Goal: Transaction & Acquisition: Purchase product/service

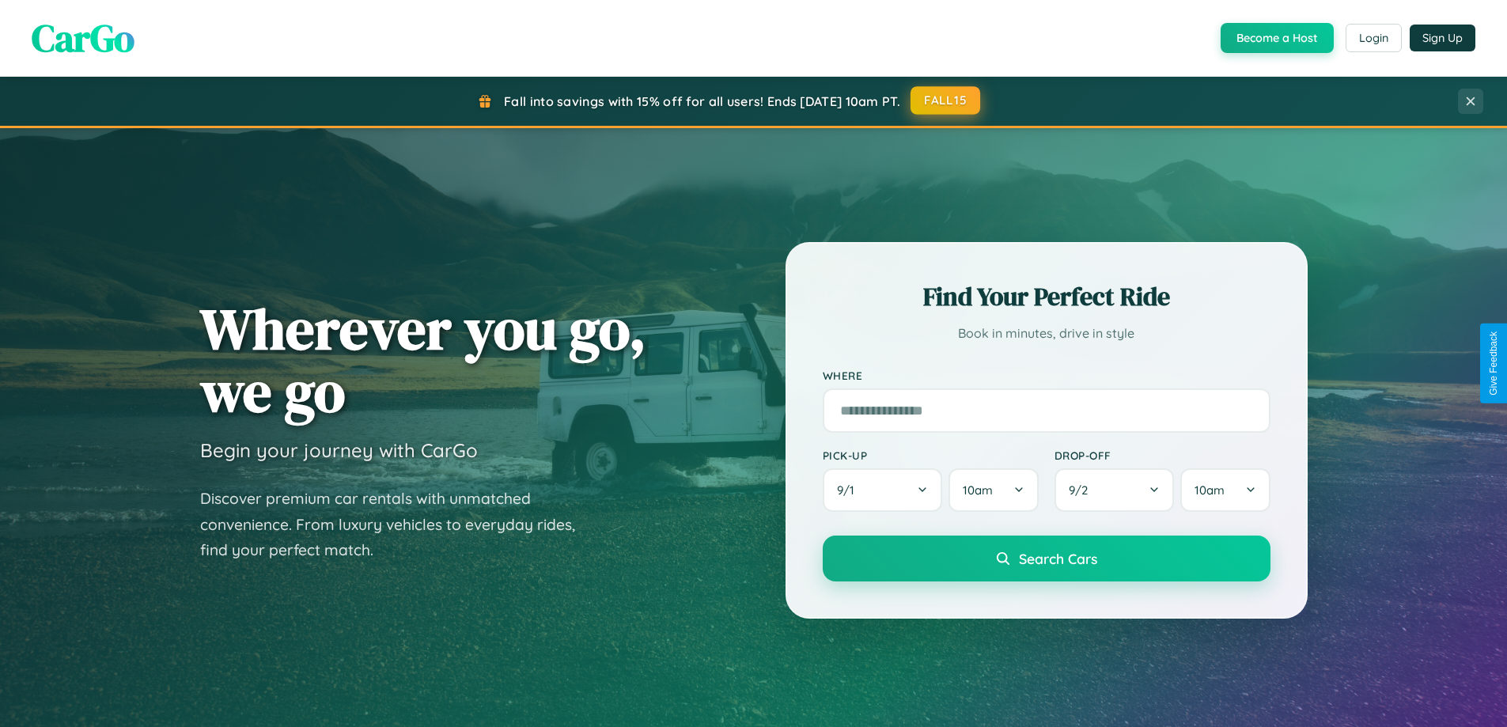
click at [946, 100] on button "FALL15" at bounding box center [946, 100] width 70 height 28
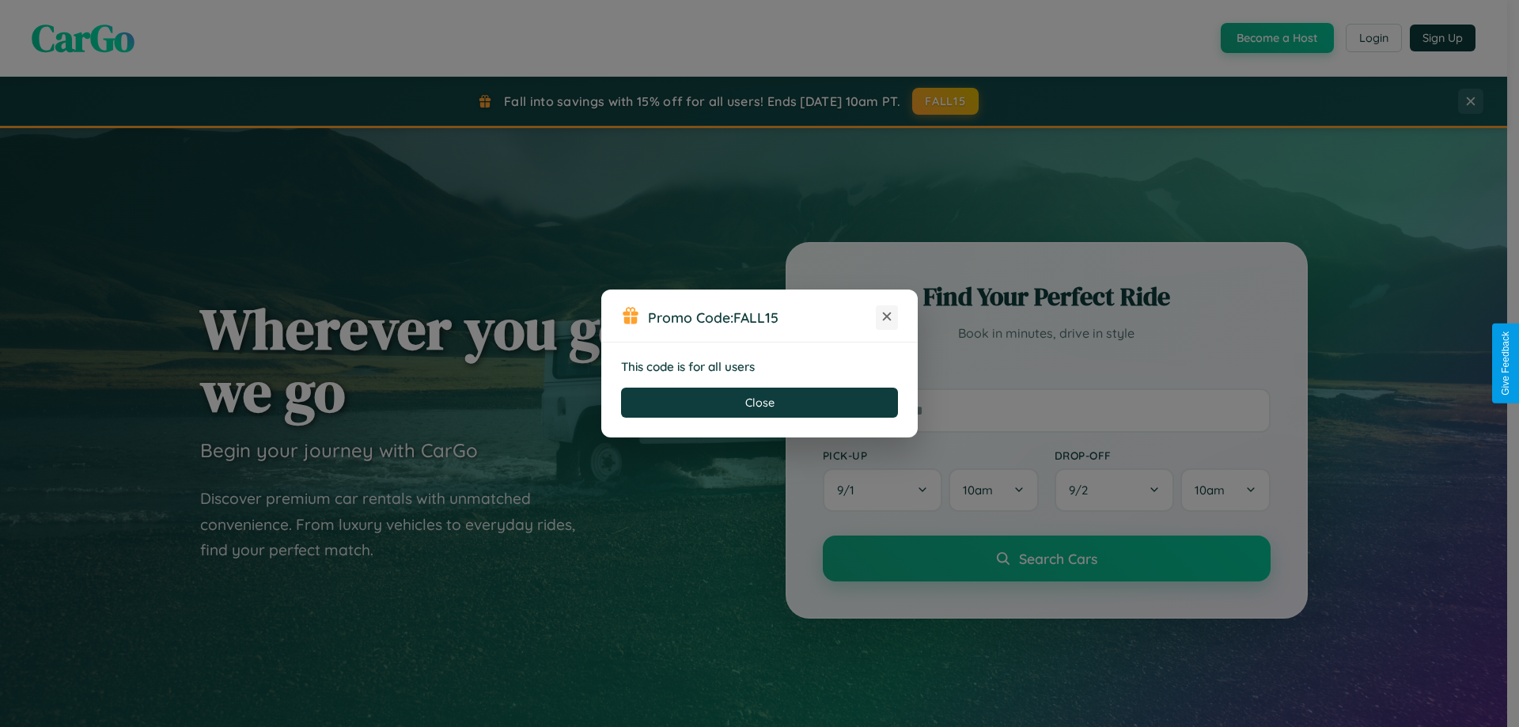
click at [887, 317] on icon at bounding box center [887, 317] width 16 height 16
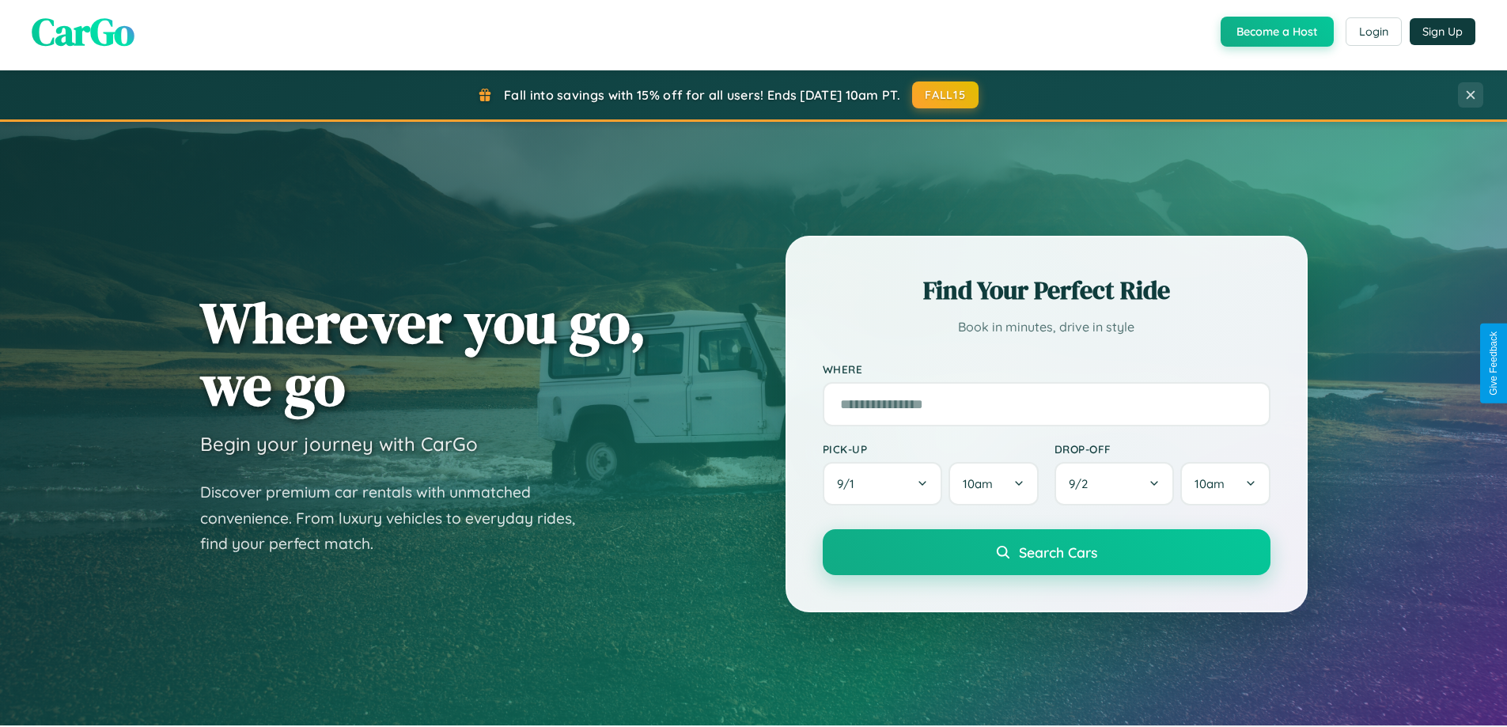
scroll to position [1089, 0]
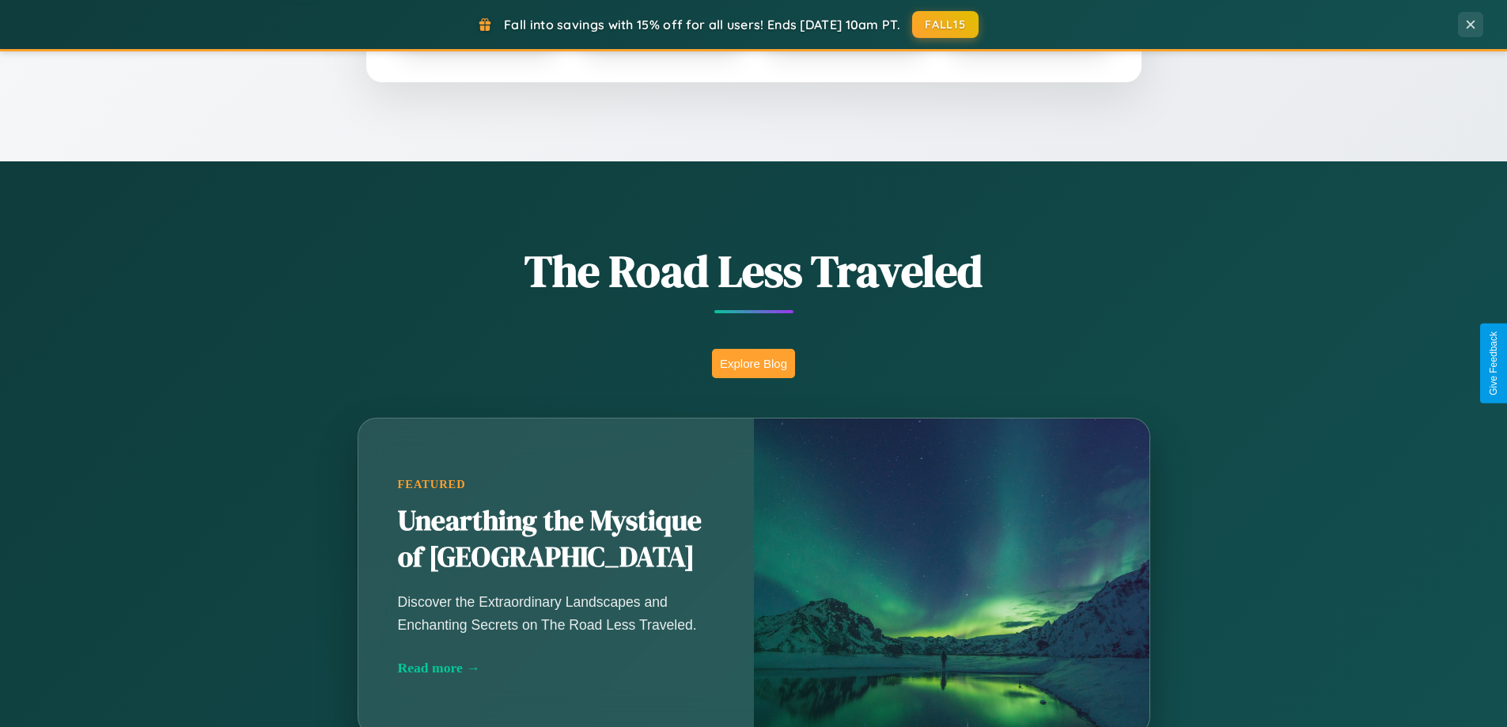
click at [753, 363] on button "Explore Blog" at bounding box center [753, 363] width 83 height 29
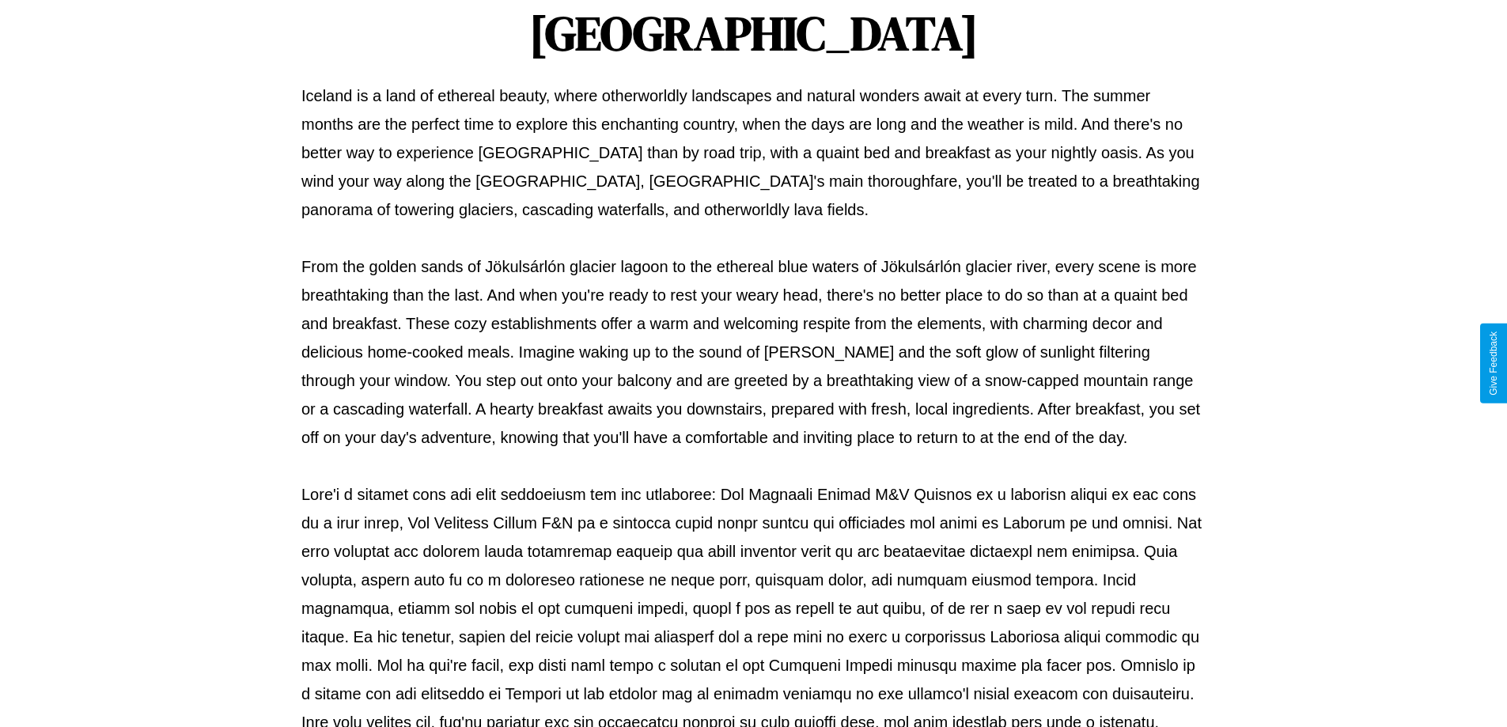
scroll to position [512, 0]
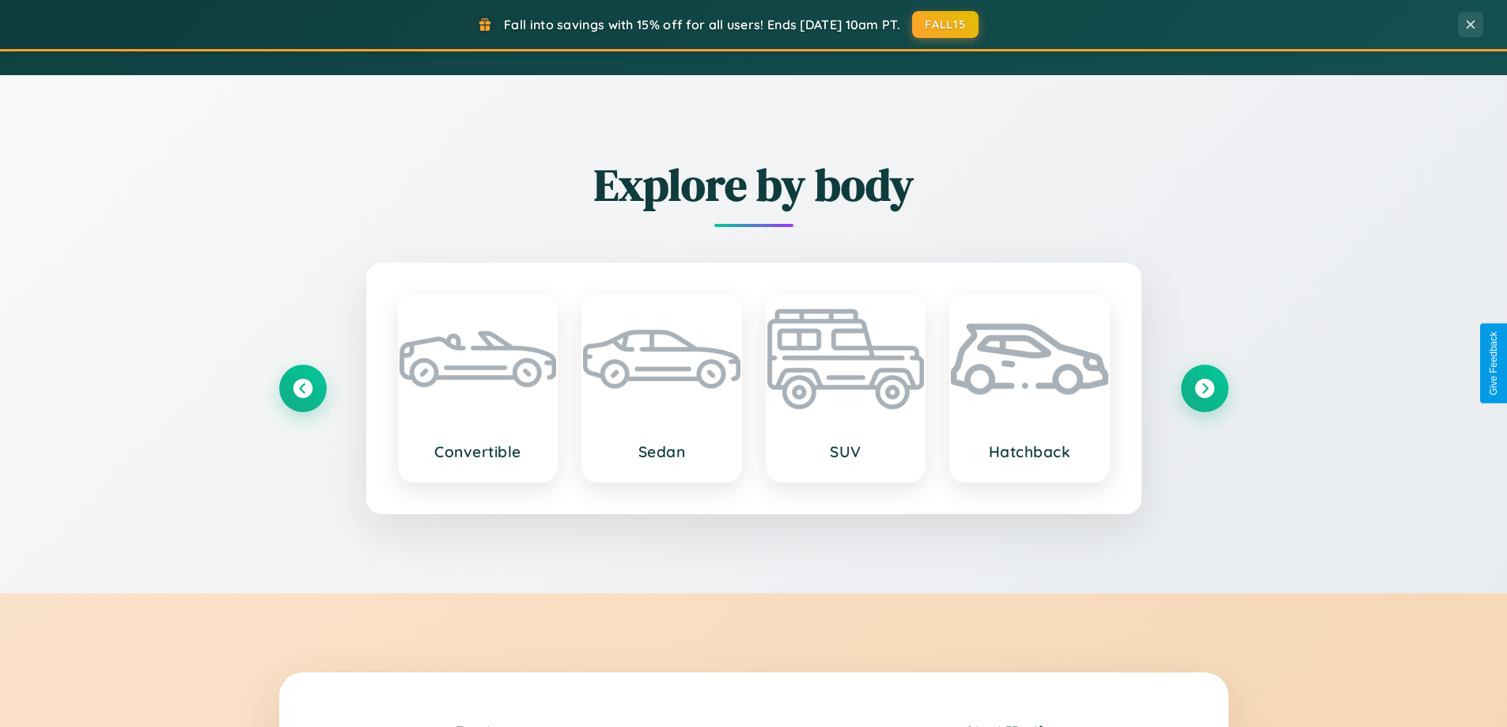
scroll to position [3044, 0]
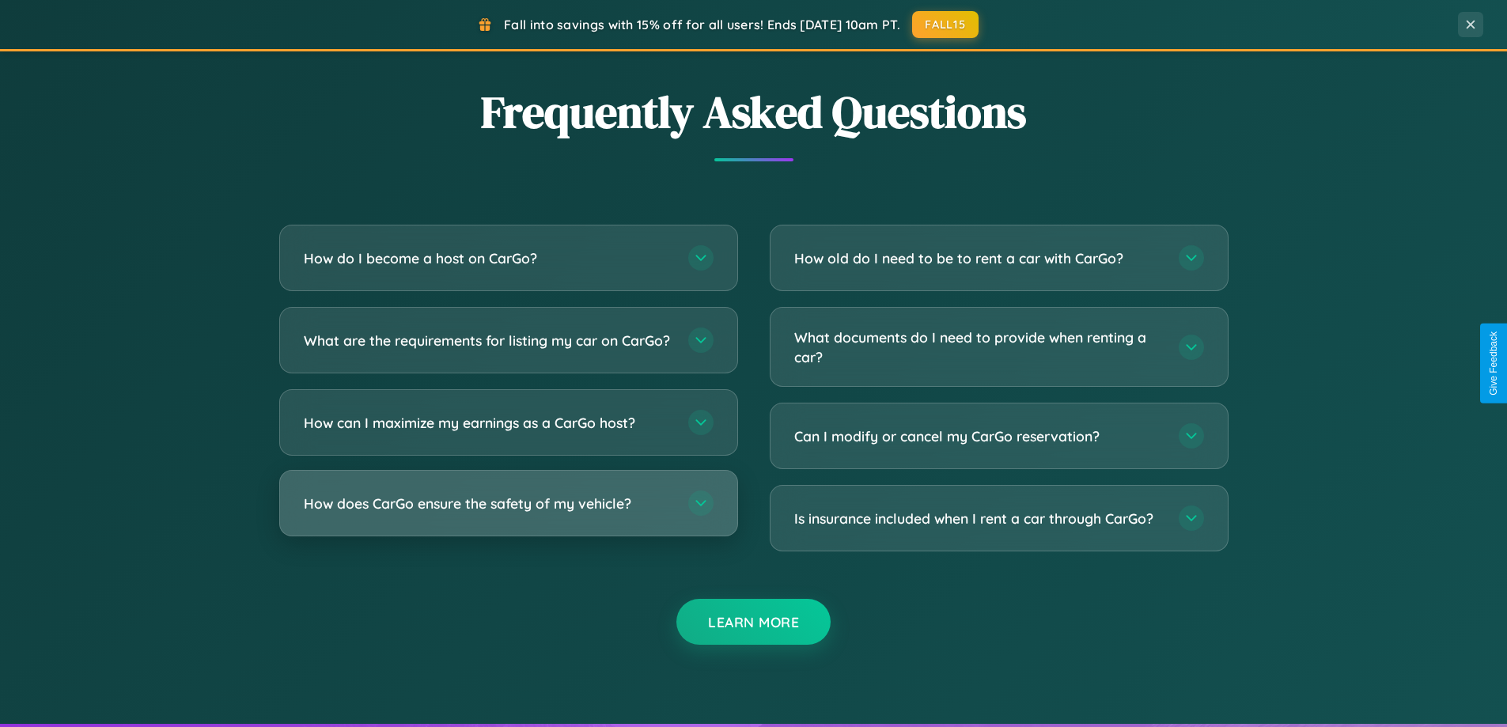
click at [508, 513] on h3 "How does CarGo ensure the safety of my vehicle?" at bounding box center [488, 504] width 369 height 20
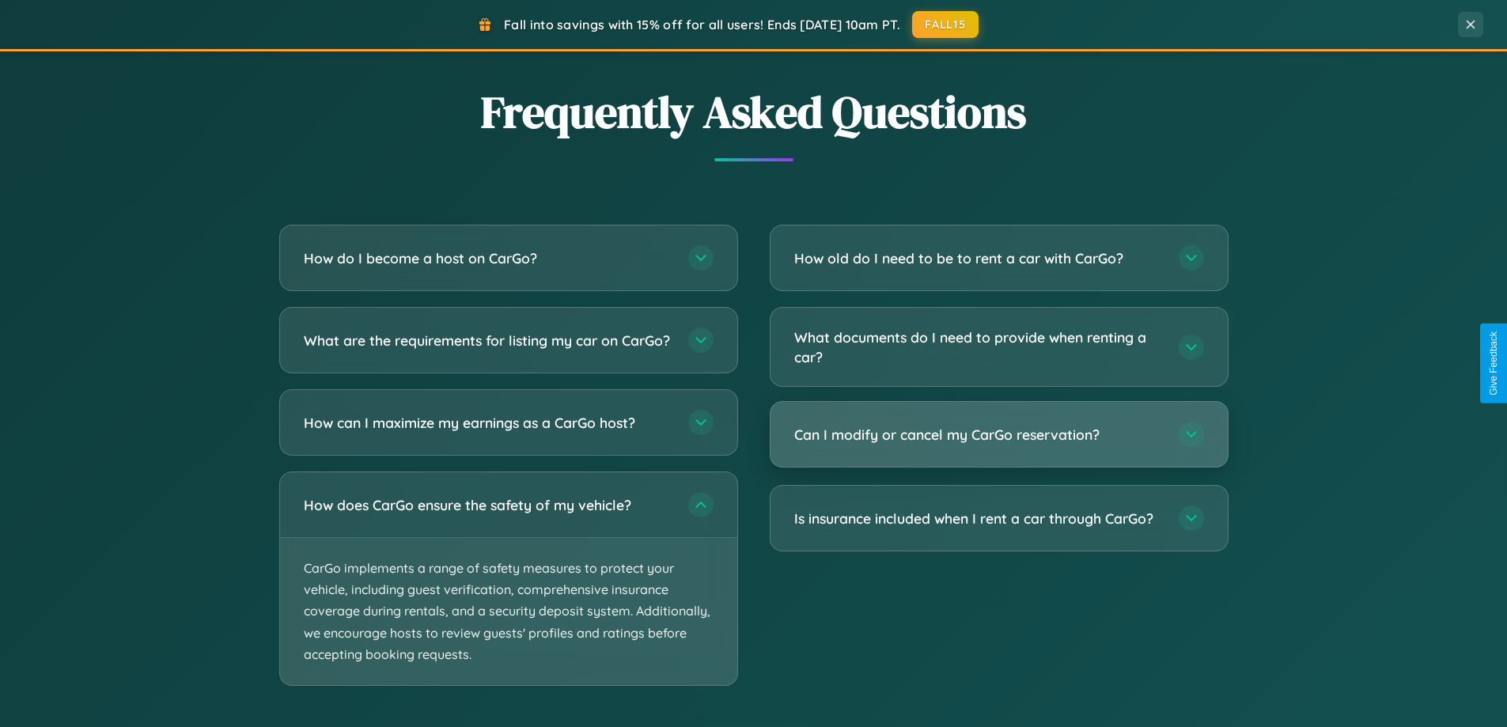
click at [998, 435] on h3 "Can I modify or cancel my CarGo reservation?" at bounding box center [978, 435] width 369 height 20
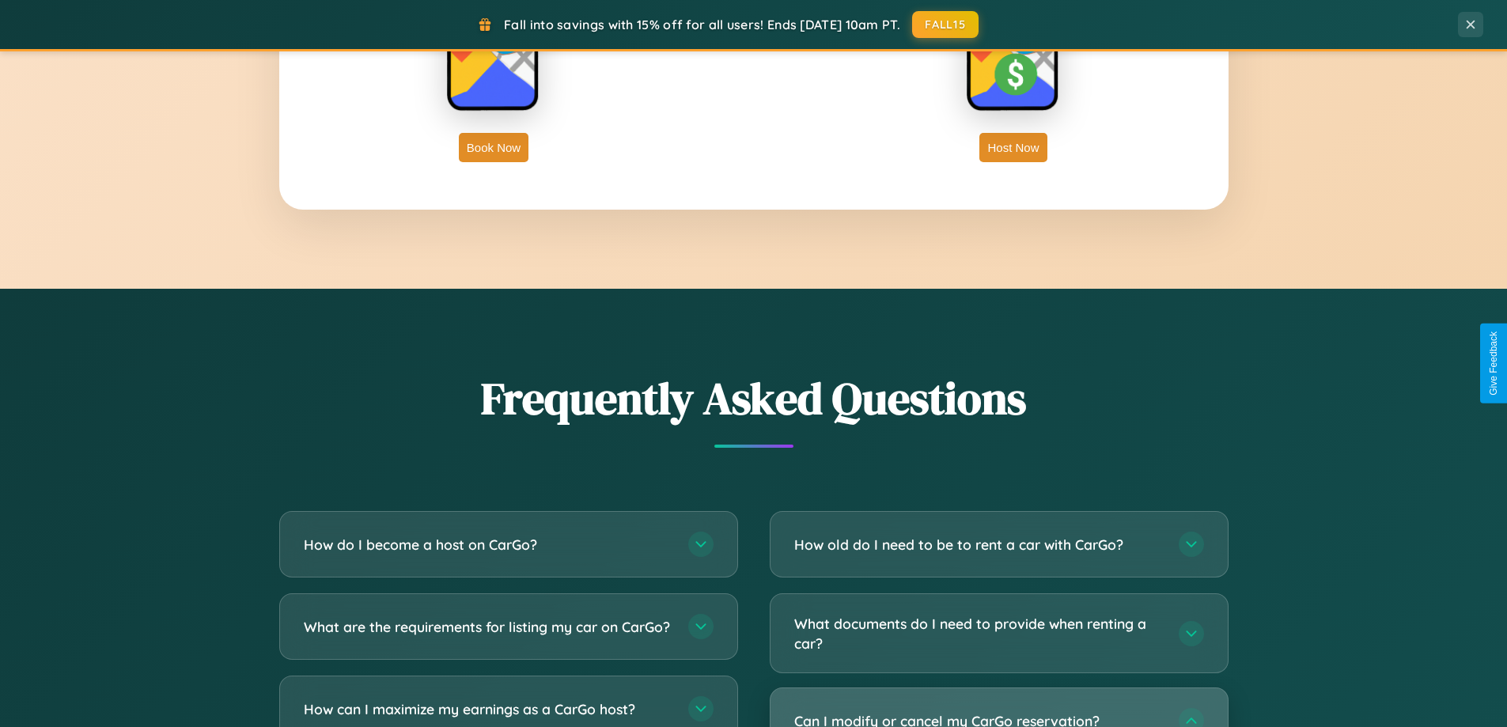
scroll to position [0, 0]
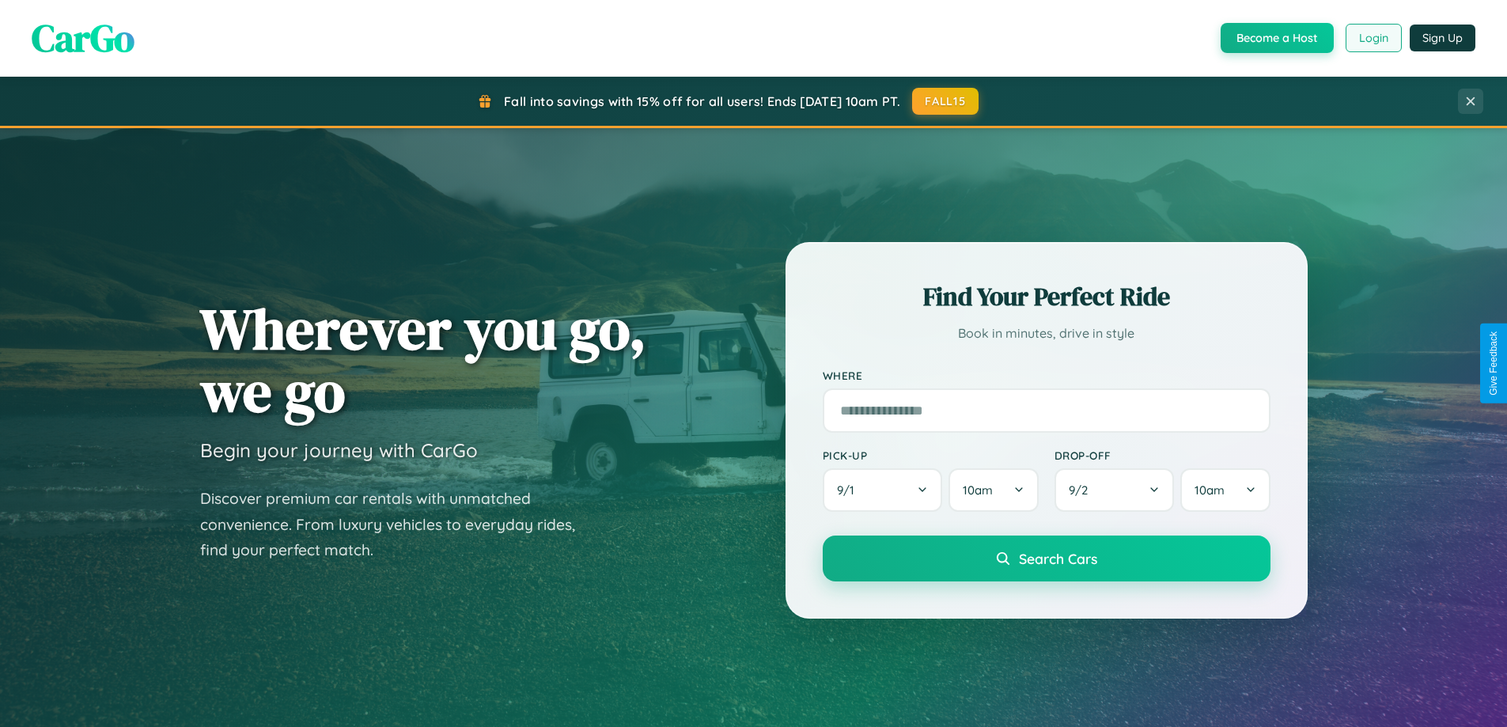
click at [1373, 38] on button "Login" at bounding box center [1374, 38] width 56 height 28
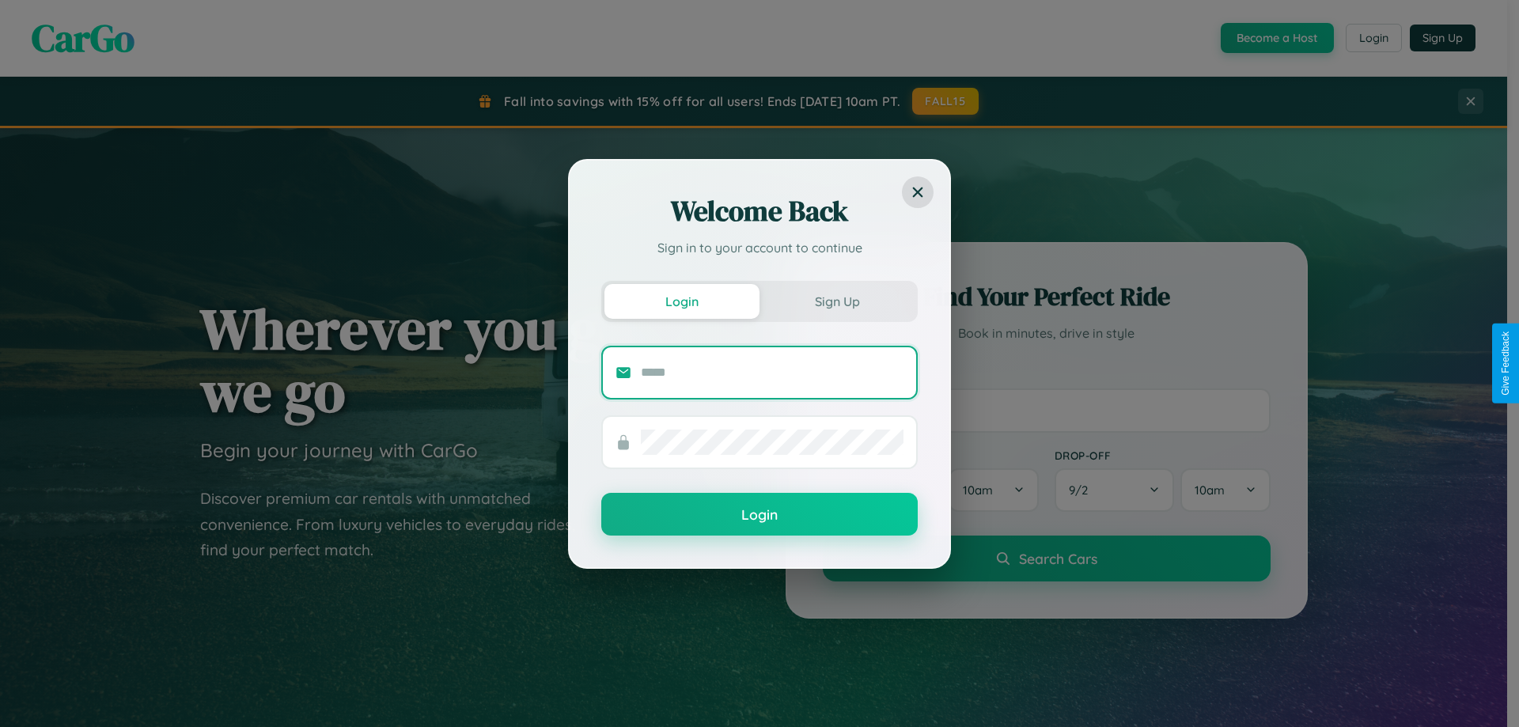
click at [772, 372] on input "text" at bounding box center [772, 372] width 263 height 25
type input "**********"
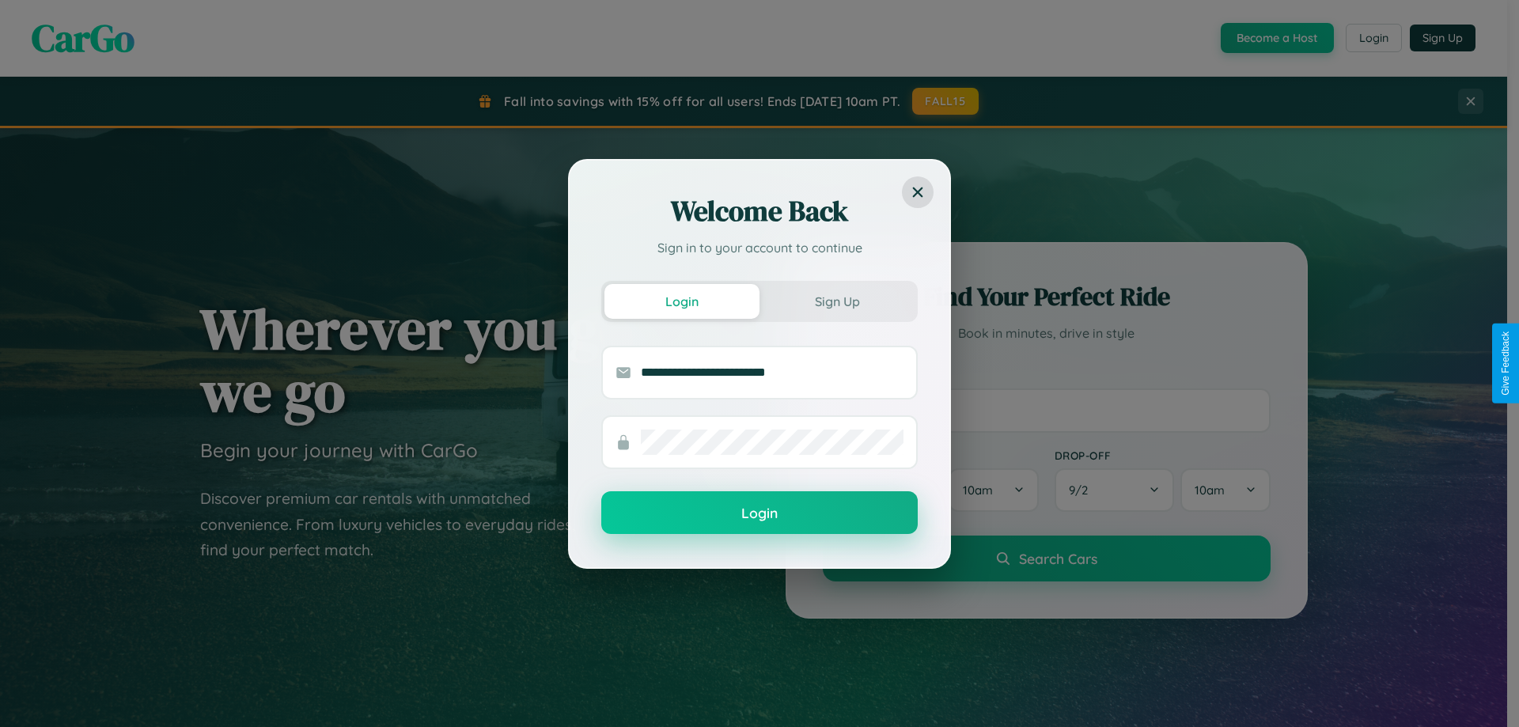
click at [759, 513] on button "Login" at bounding box center [759, 512] width 316 height 43
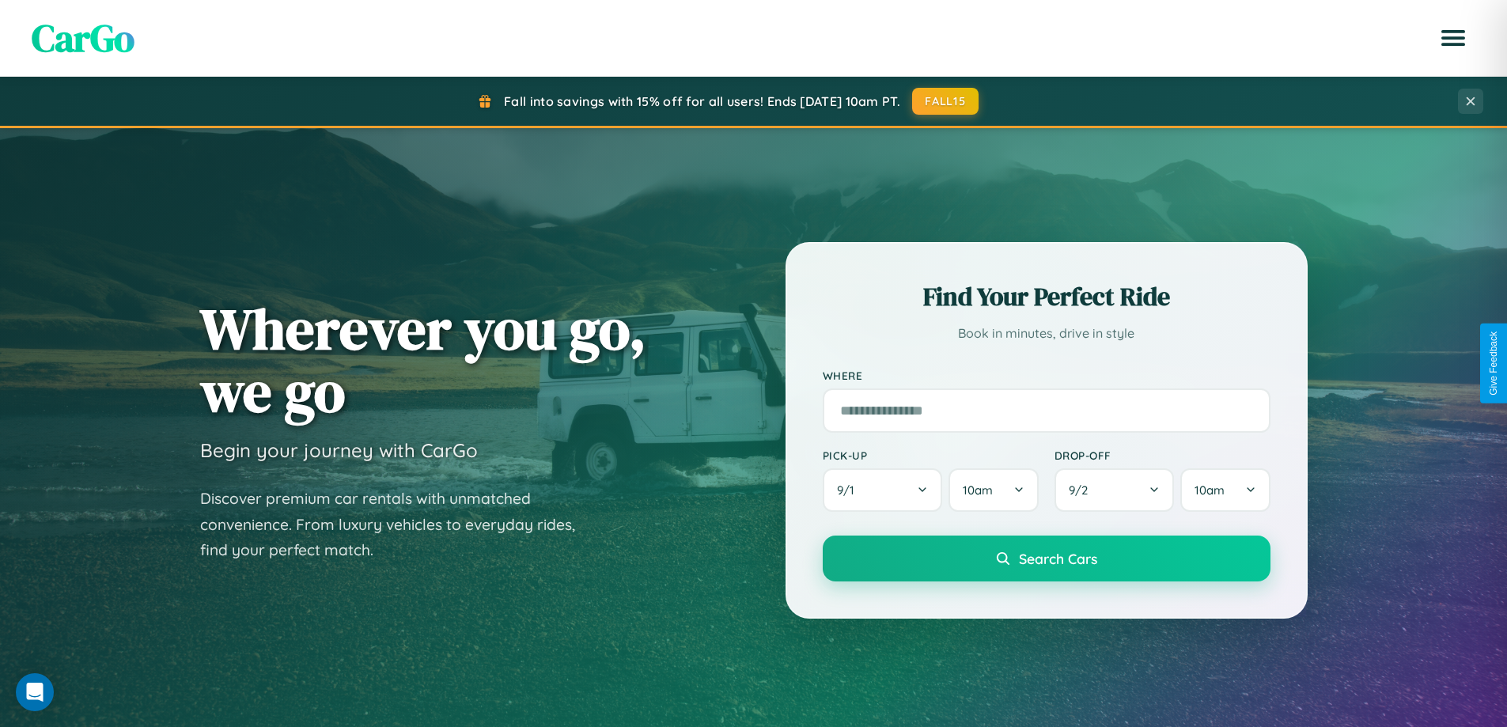
scroll to position [47, 0]
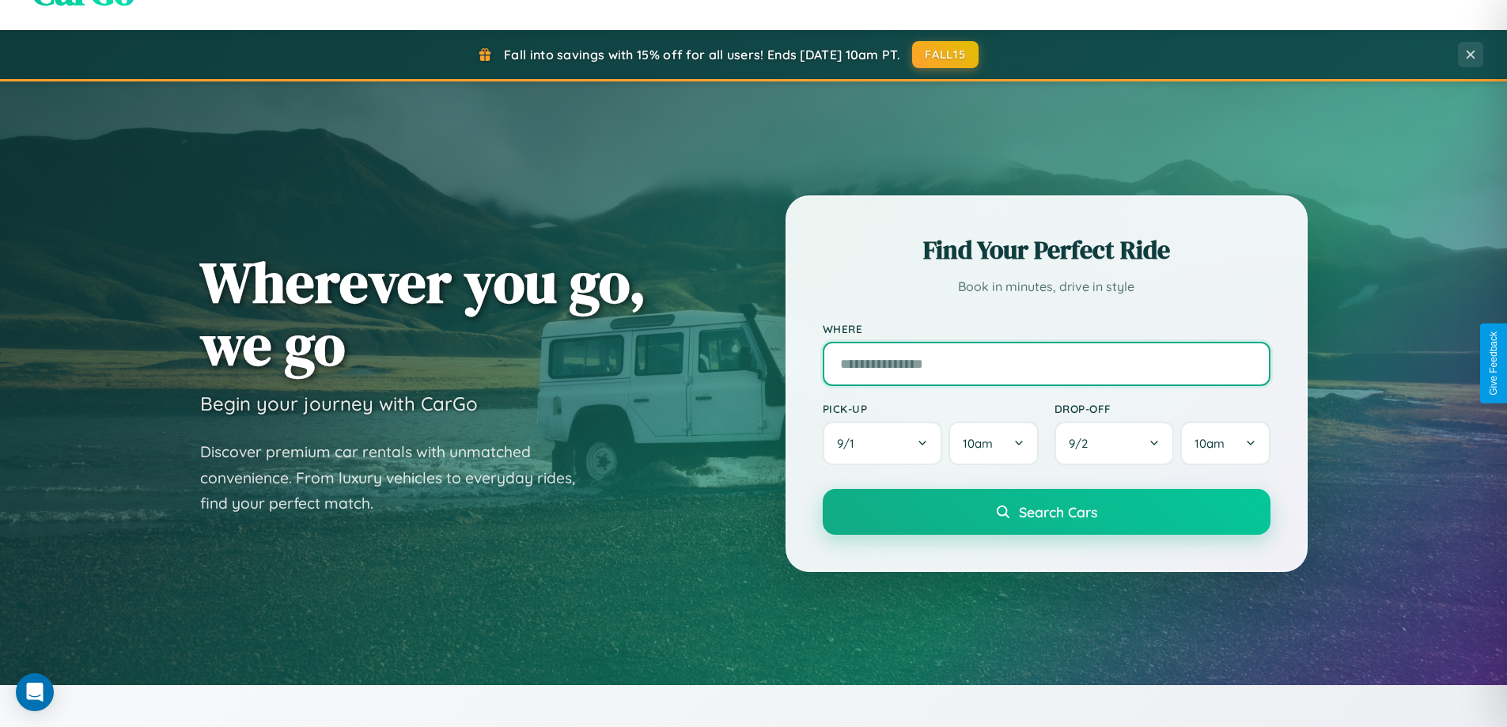
click at [1046, 363] on input "text" at bounding box center [1047, 364] width 448 height 44
type input "****"
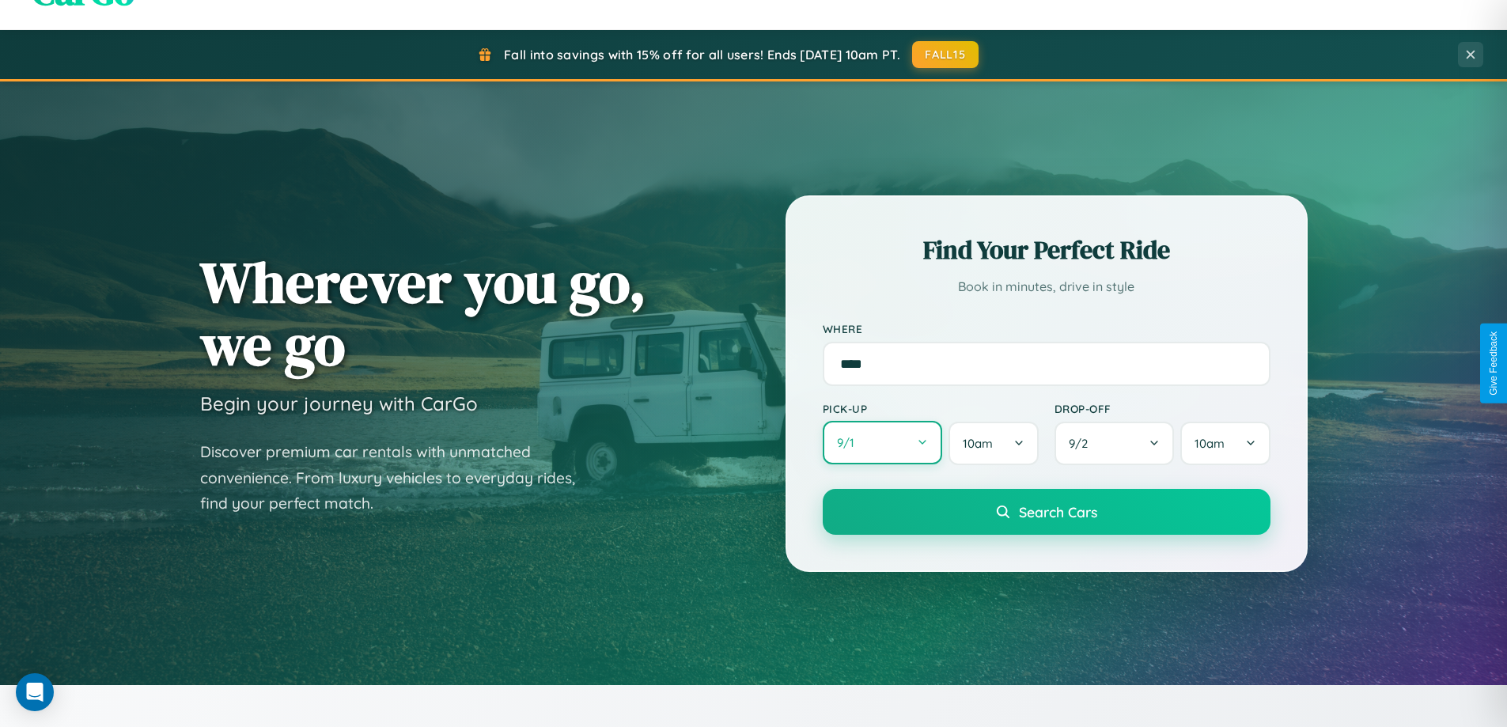
click at [882, 443] on button "9 / 1" at bounding box center [883, 443] width 120 height 44
select select "*"
select select "****"
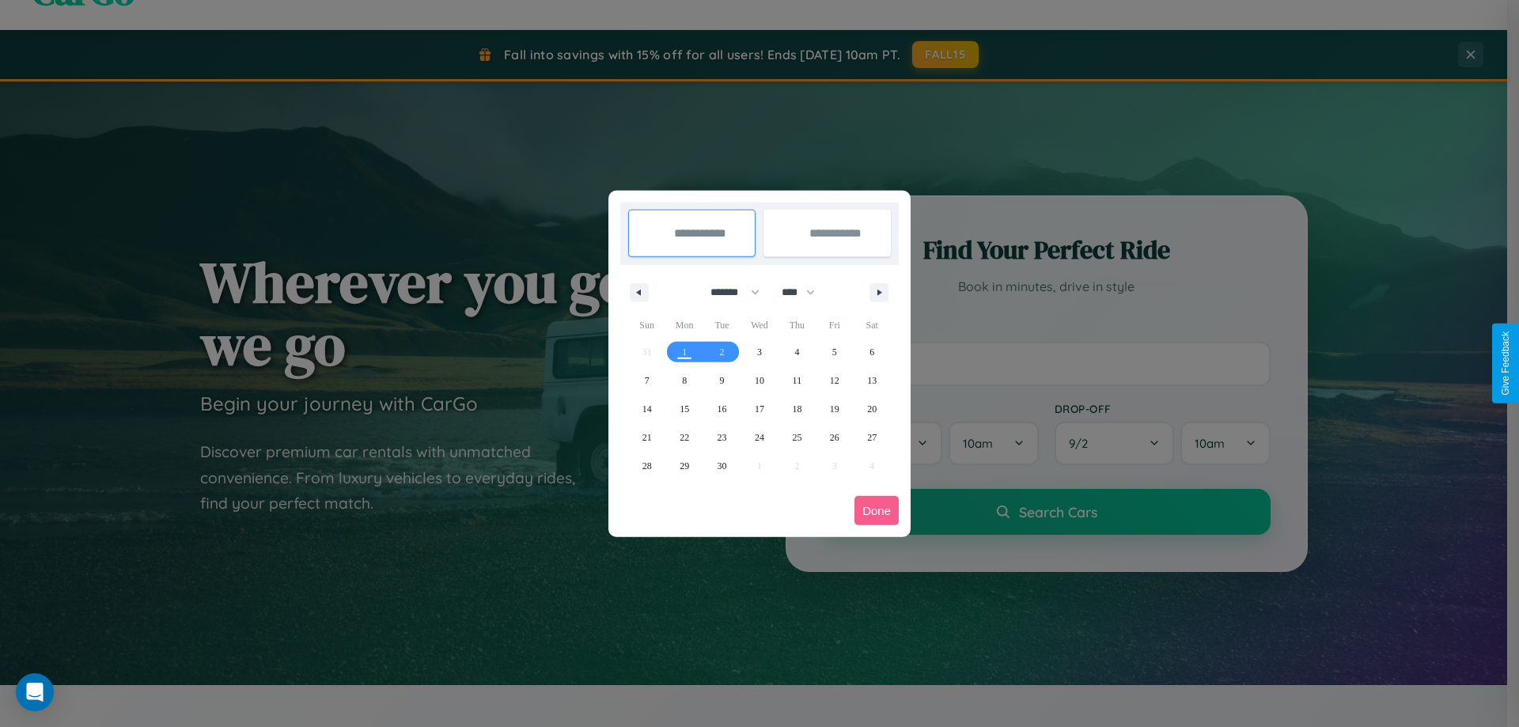
click at [728, 292] on select "******* ******** ***** ***** *** **** **** ****** ********* ******* ******** **…" at bounding box center [732, 292] width 67 height 26
select select "*"
click at [805, 292] on select "**** **** **** **** **** **** **** **** **** **** **** **** **** **** **** ****…" at bounding box center [797, 292] width 47 height 26
select select "****"
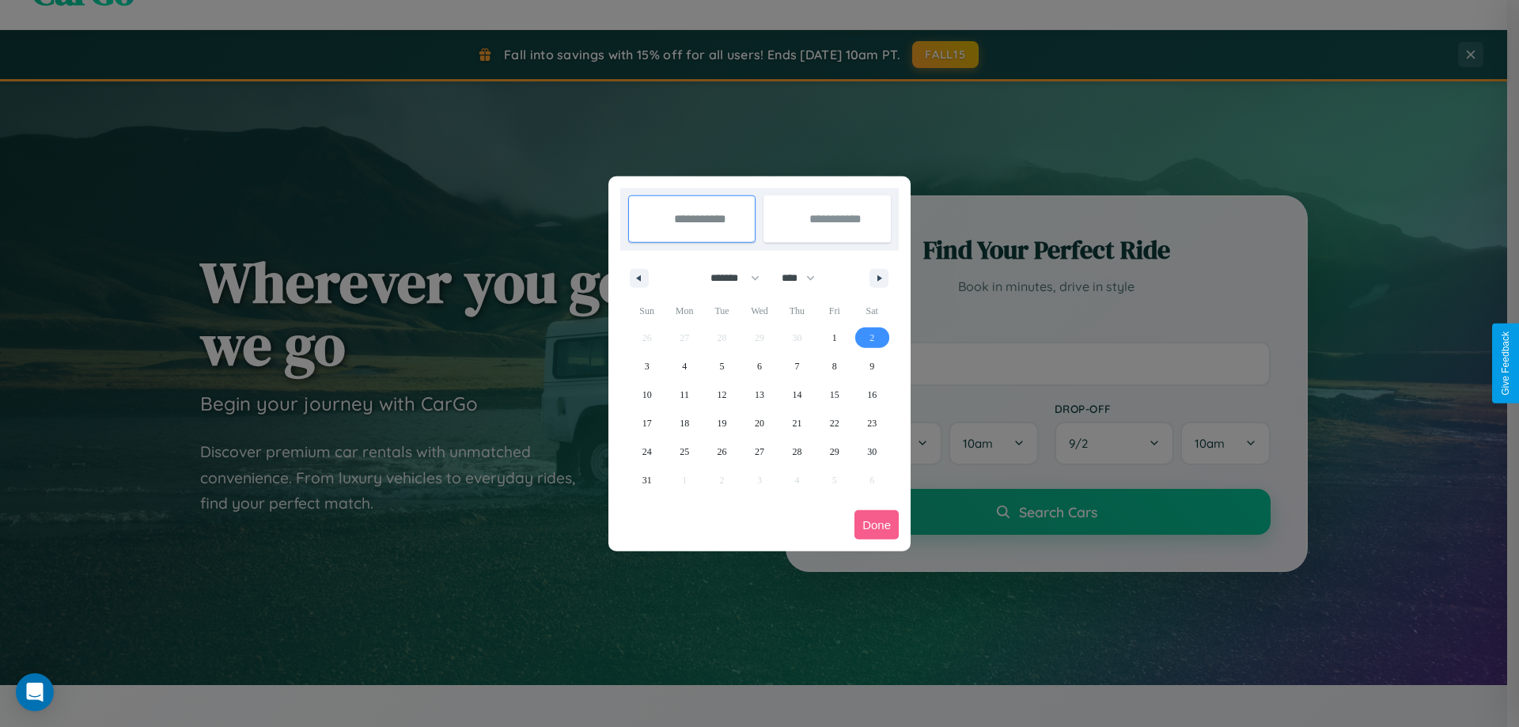
click at [872, 337] on span "2" at bounding box center [871, 338] width 5 height 28
type input "**********"
click at [721, 365] on span "5" at bounding box center [722, 366] width 5 height 28
type input "**********"
click at [877, 524] on button "Done" at bounding box center [876, 524] width 44 height 29
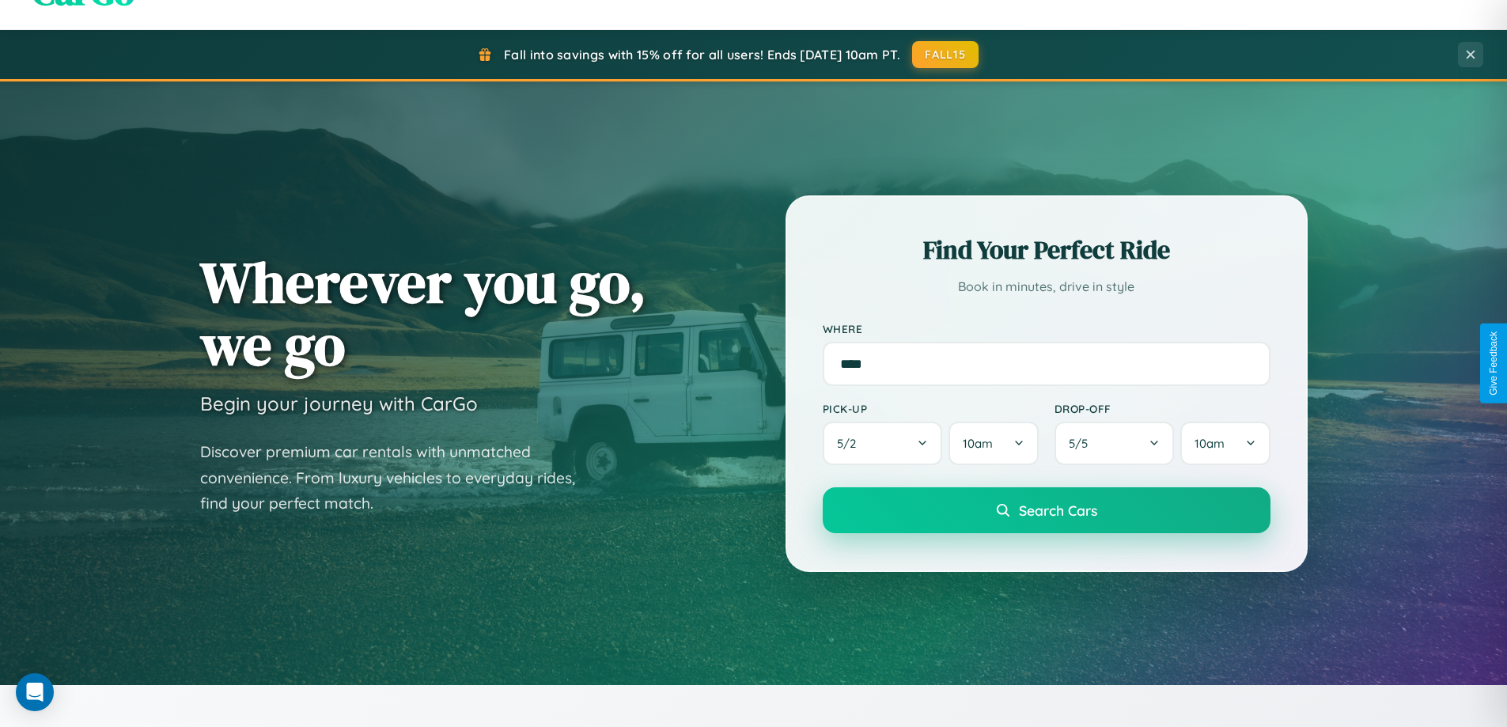
click at [1046, 510] on span "Search Cars" at bounding box center [1058, 510] width 78 height 17
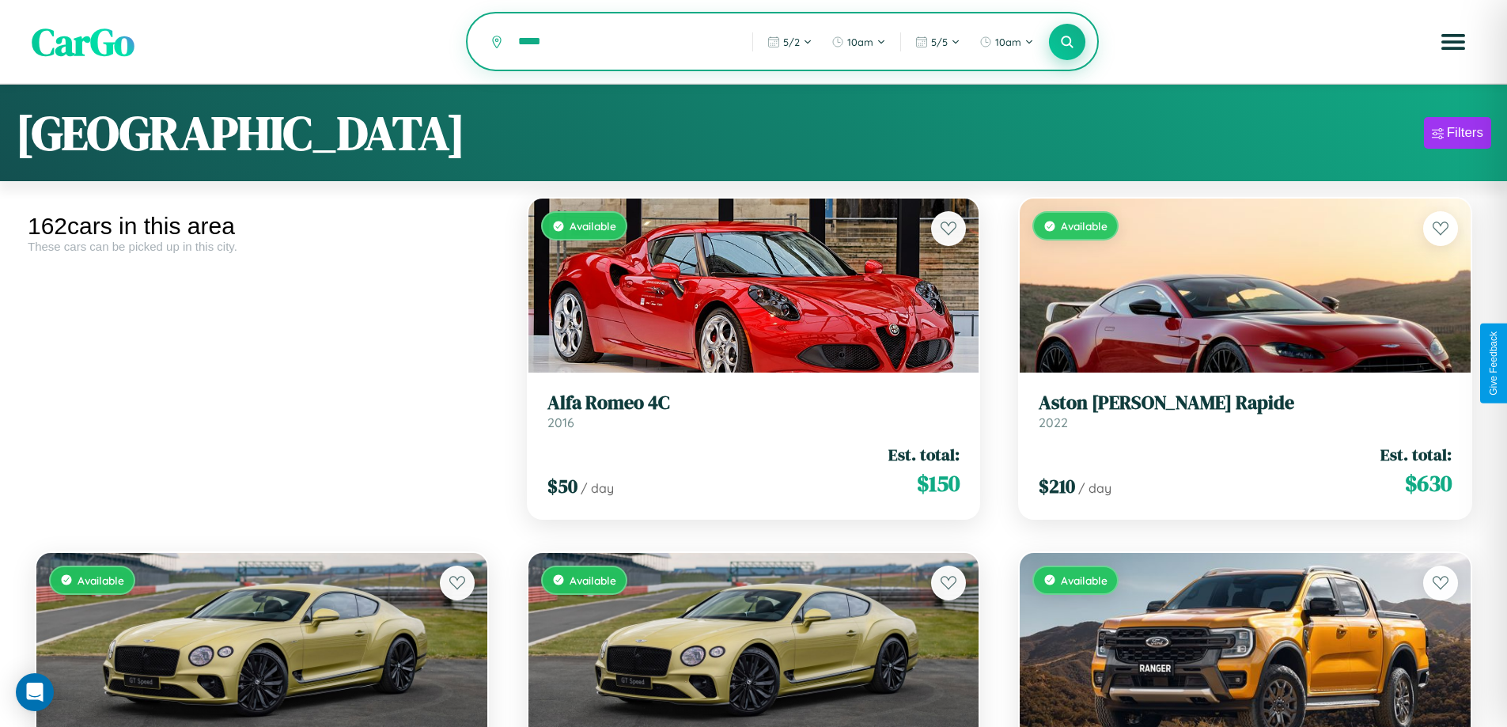
type input "*****"
click at [1067, 43] on icon at bounding box center [1067, 41] width 15 height 15
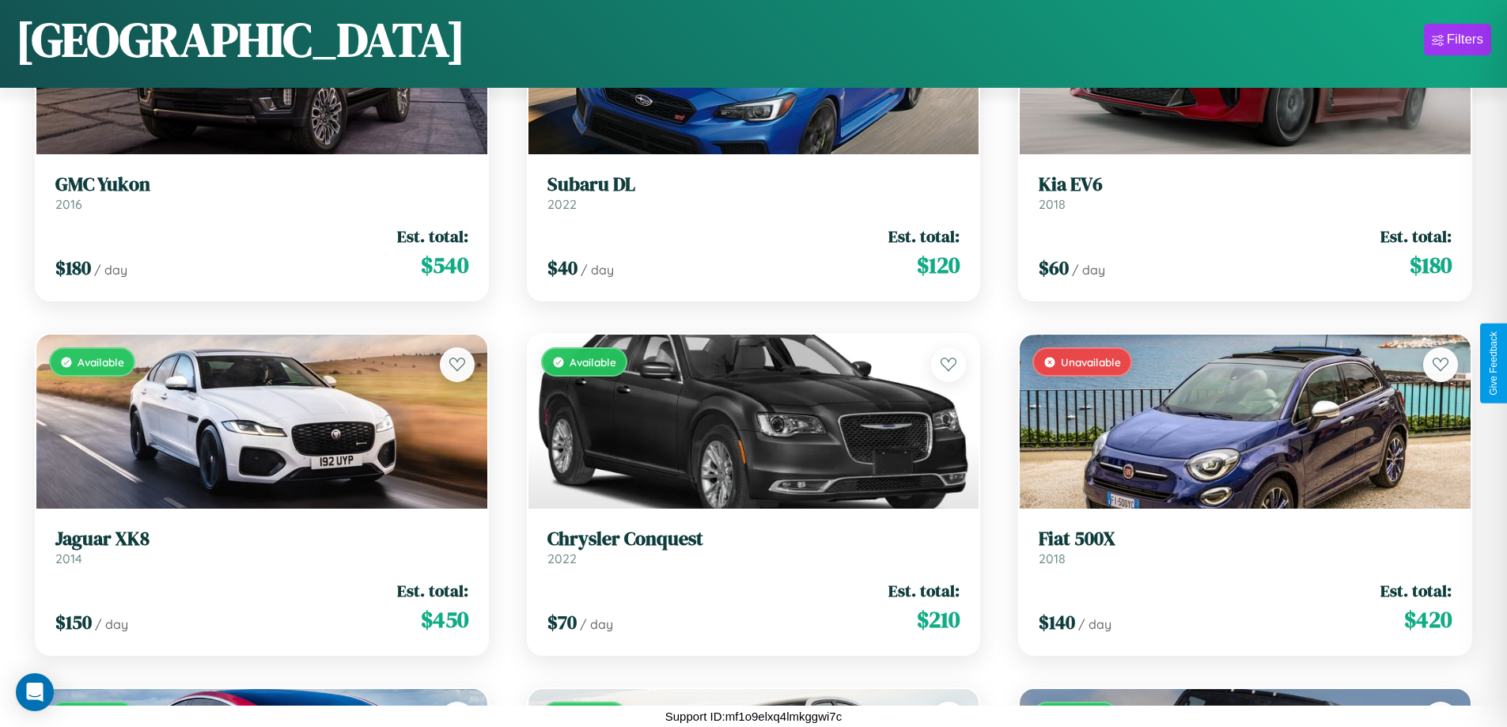
scroll to position [13683, 0]
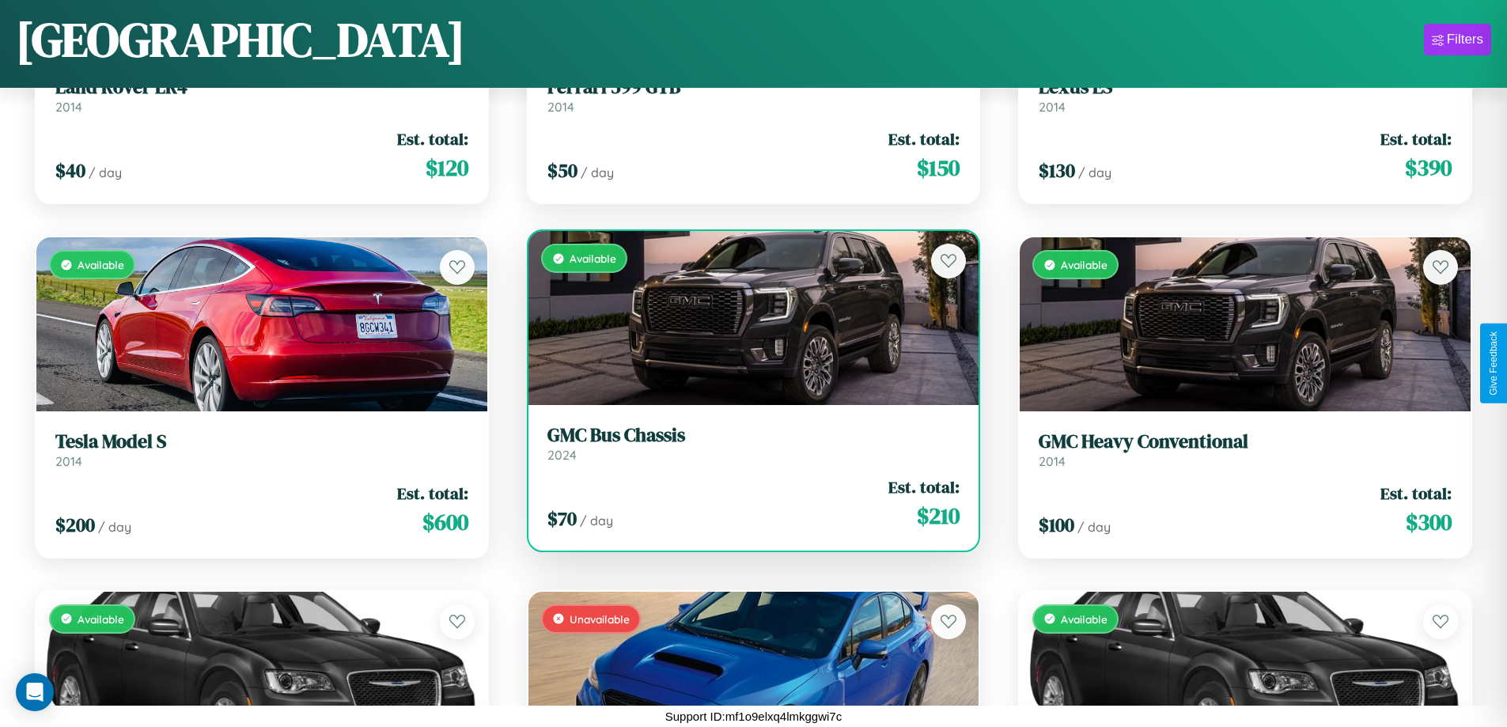
click at [747, 509] on div "$ 70 / day Est. total: $ 210" at bounding box center [753, 503] width 413 height 56
click at [747, 503] on div "$ 70 / day Est. total: $ 210" at bounding box center [753, 503] width 413 height 56
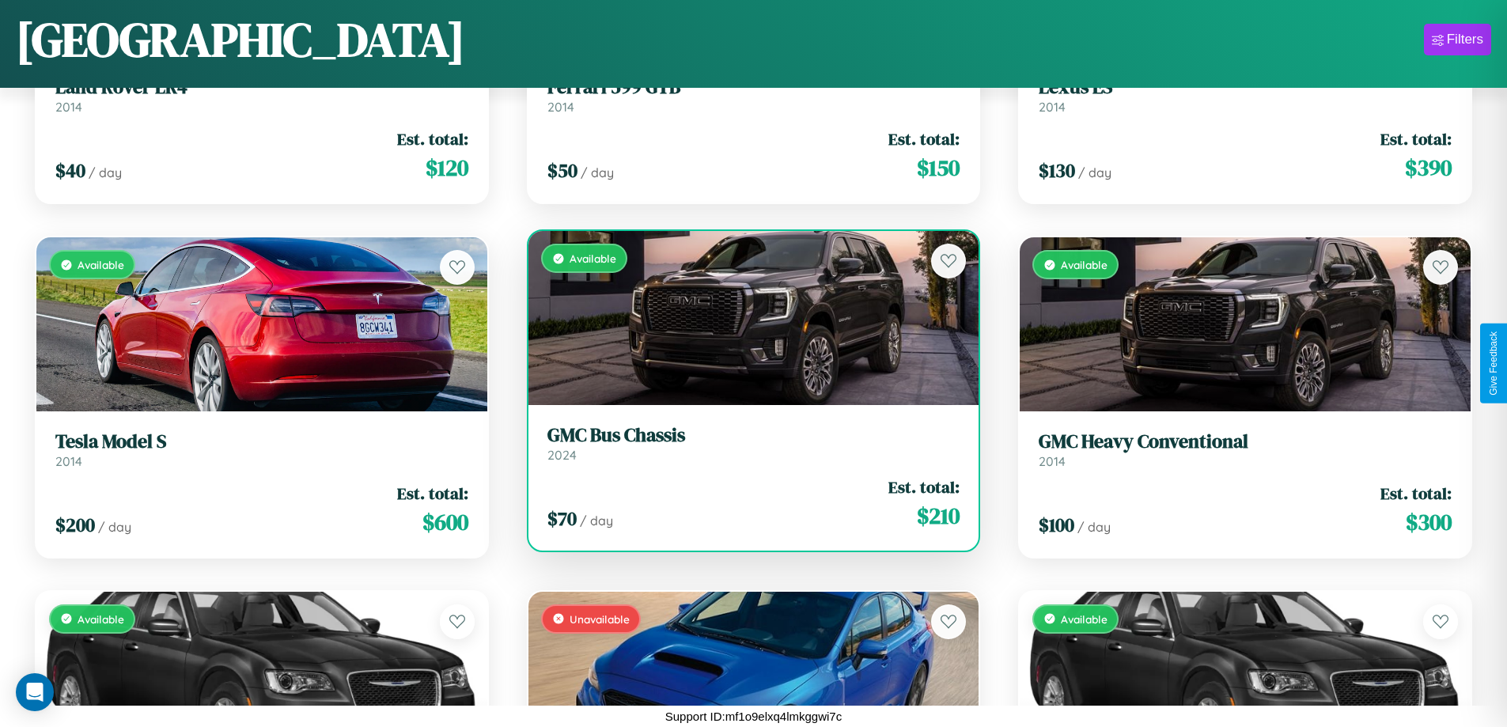
click at [747, 503] on div "$ 70 / day Est. total: $ 210" at bounding box center [753, 503] width 413 height 56
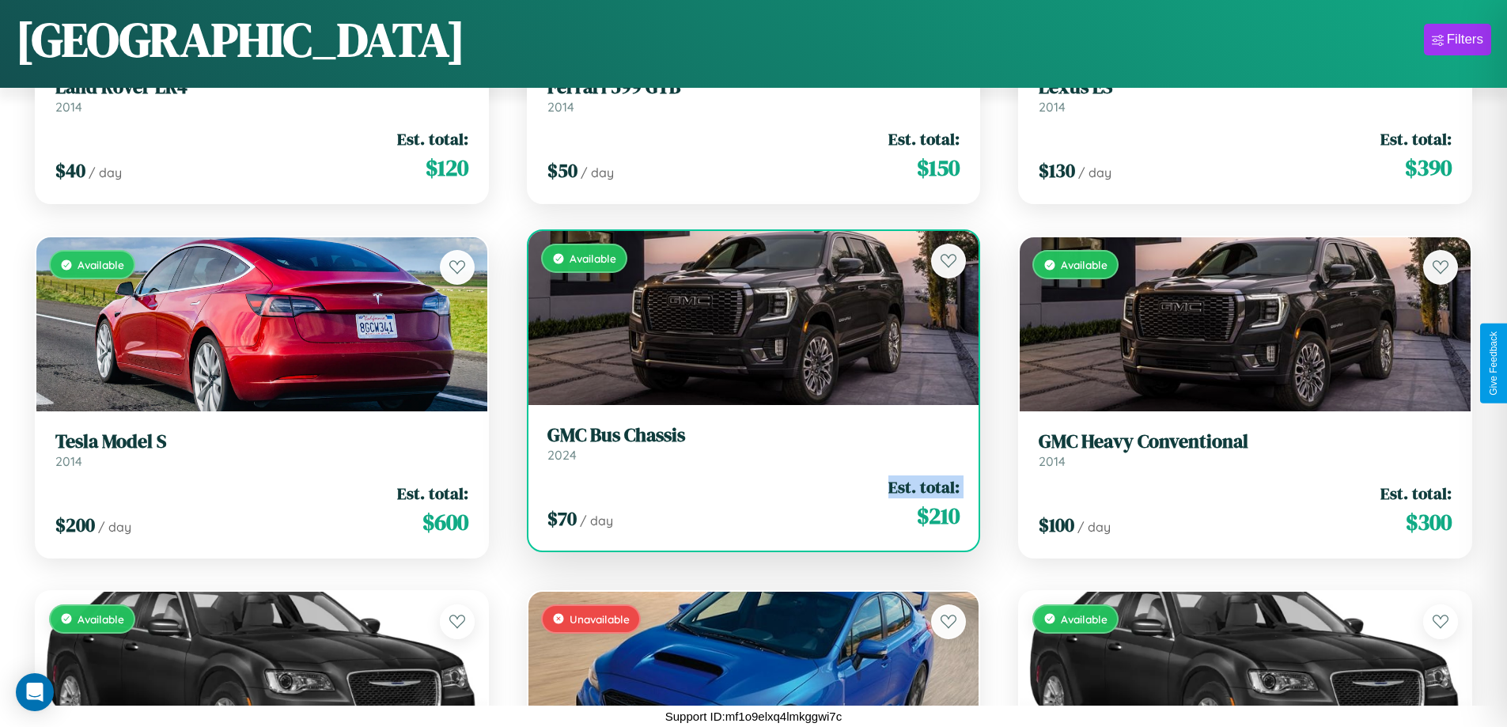
click at [747, 503] on div "$ 70 / day Est. total: $ 210" at bounding box center [753, 503] width 413 height 56
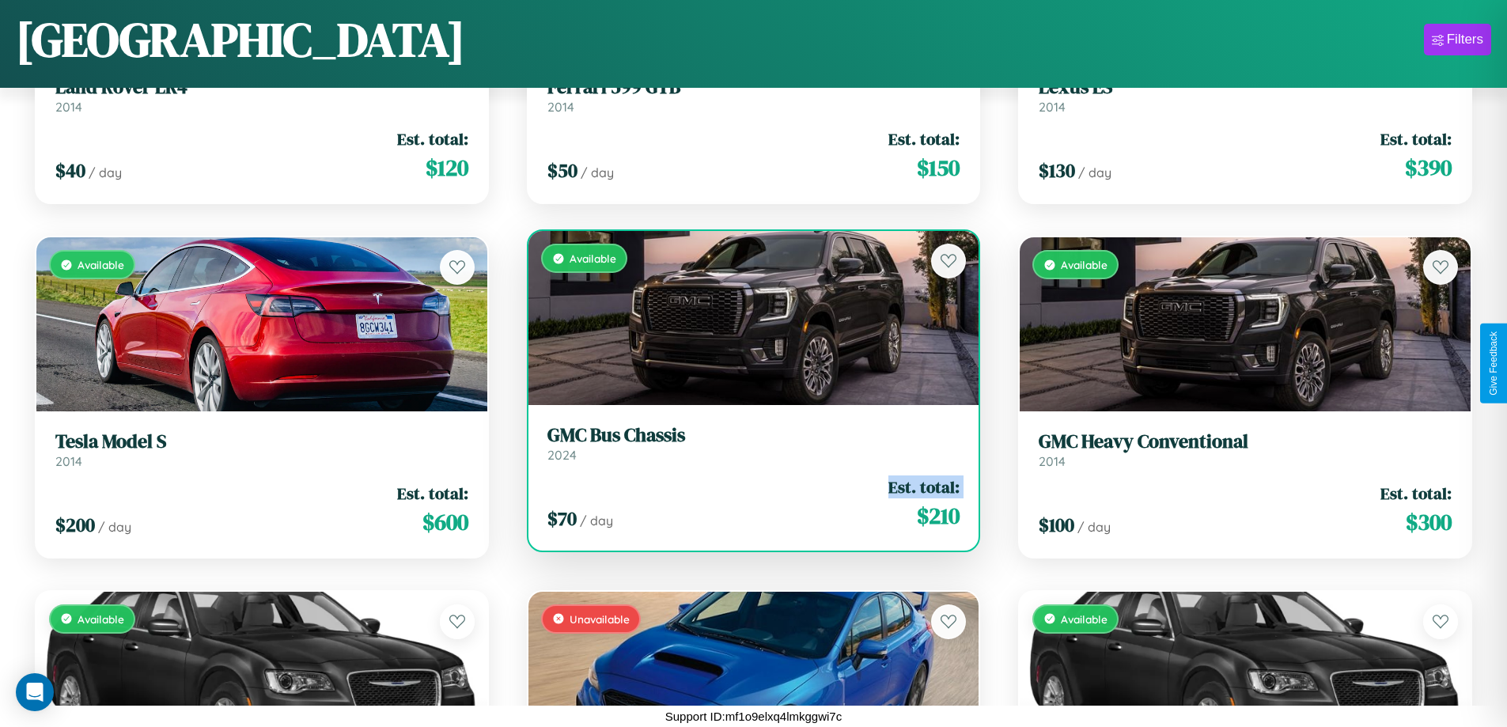
click at [747, 503] on div "$ 70 / day Est. total: $ 210" at bounding box center [753, 503] width 413 height 56
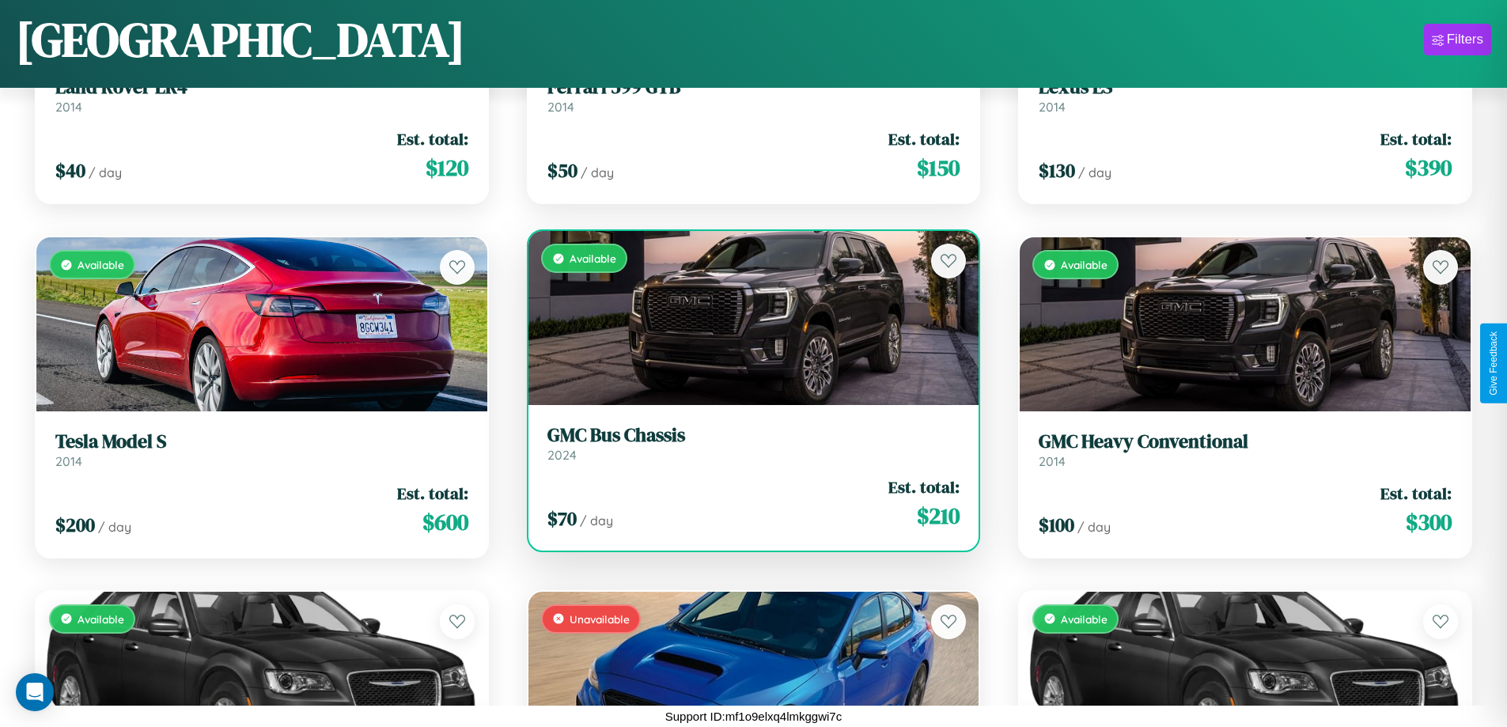
click at [747, 503] on div "$ 70 / day Est. total: $ 210" at bounding box center [753, 503] width 413 height 56
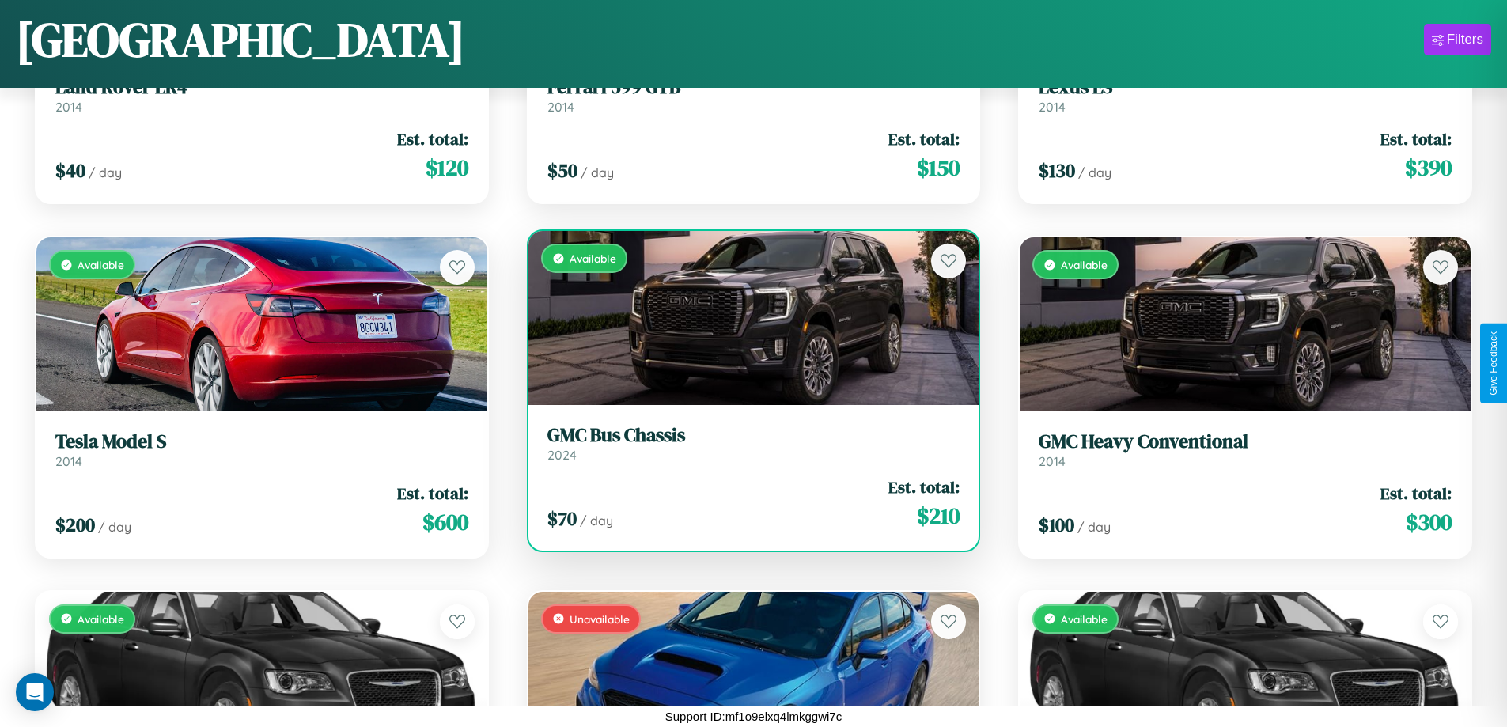
click at [747, 443] on h3 "GMC Bus Chassis" at bounding box center [753, 435] width 413 height 23
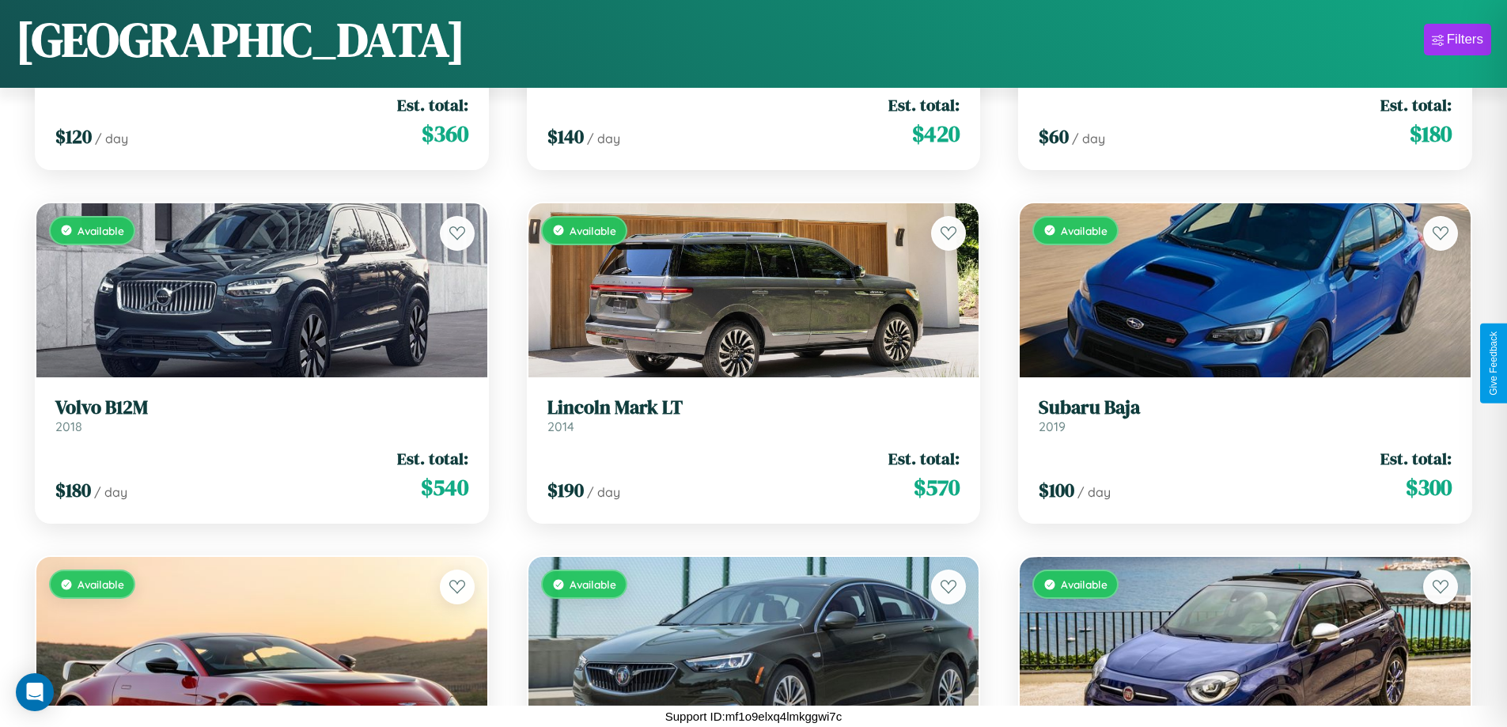
scroll to position [5890, 0]
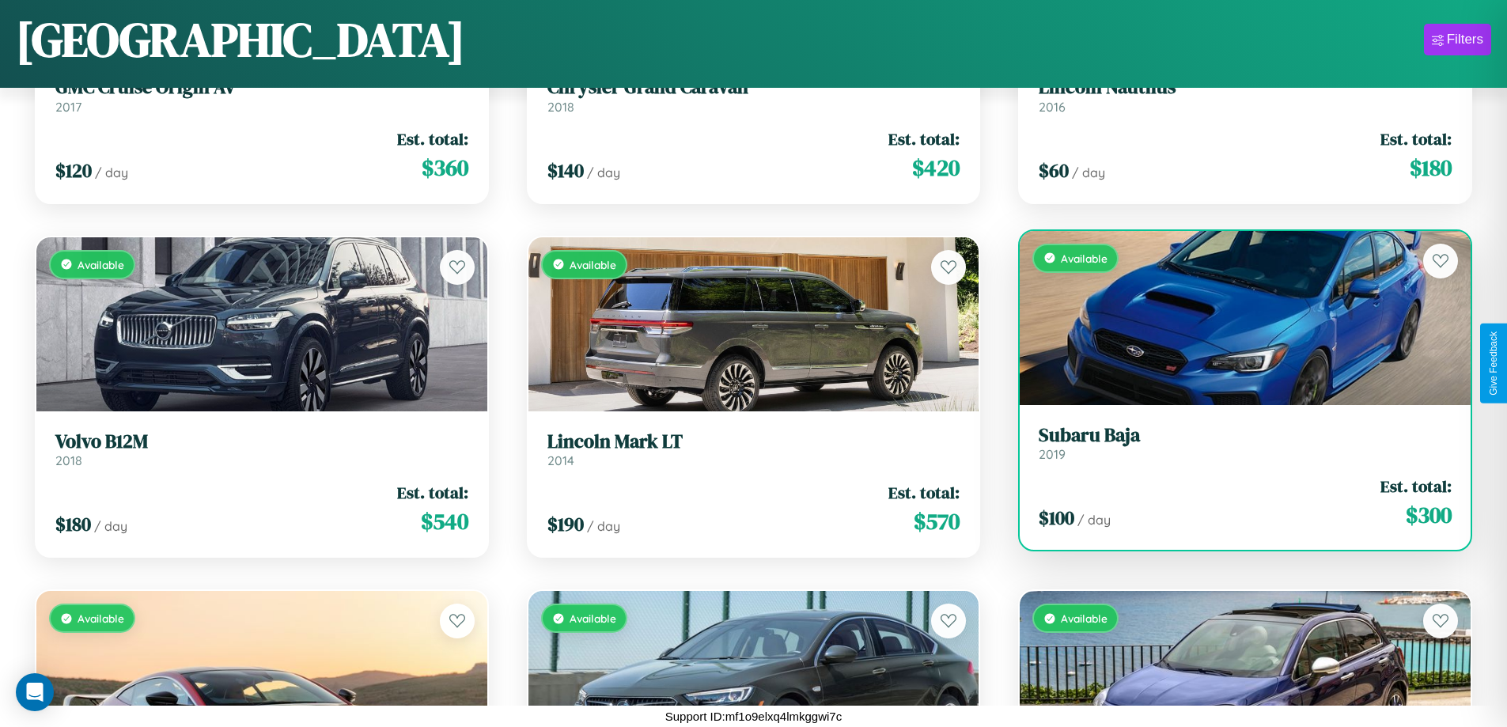
click at [1235, 442] on h3 "Subaru Baja" at bounding box center [1245, 435] width 413 height 23
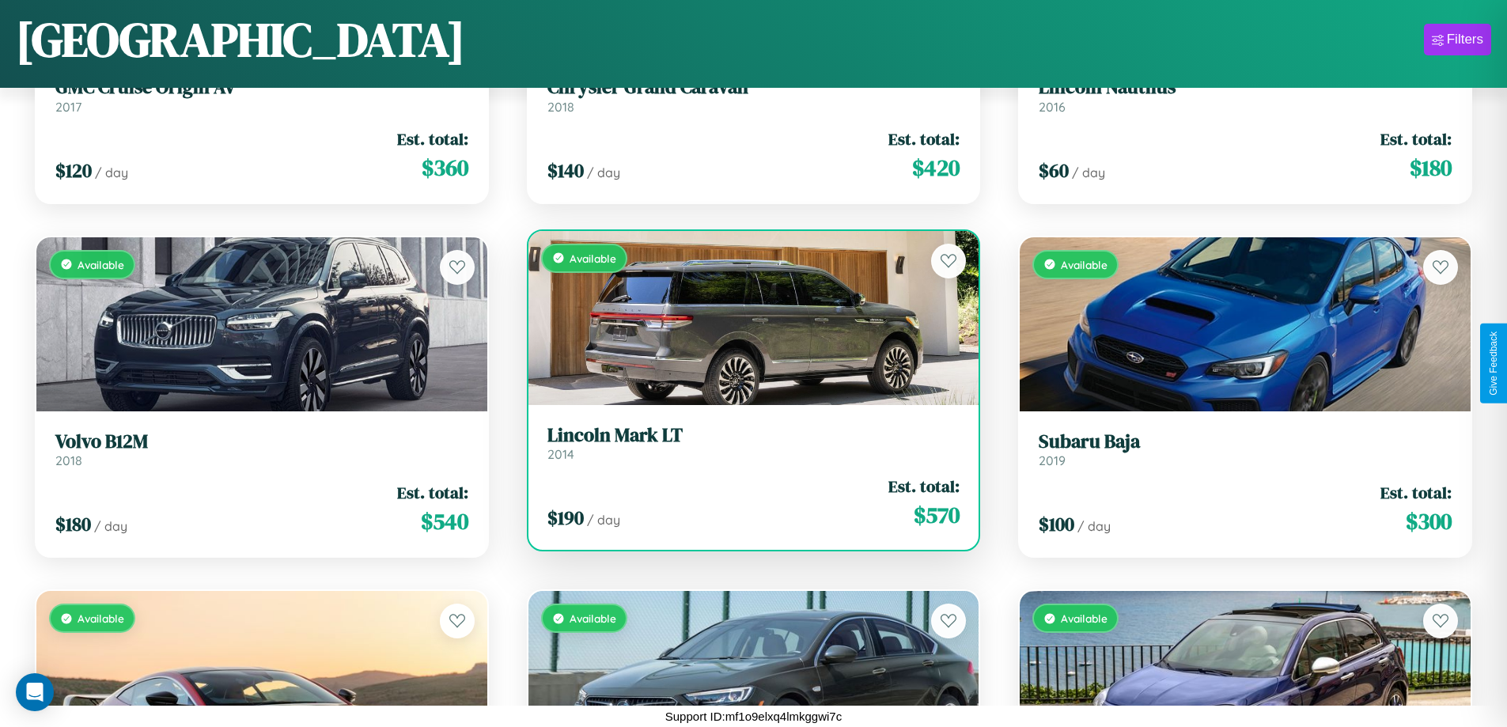
scroll to position [0, 0]
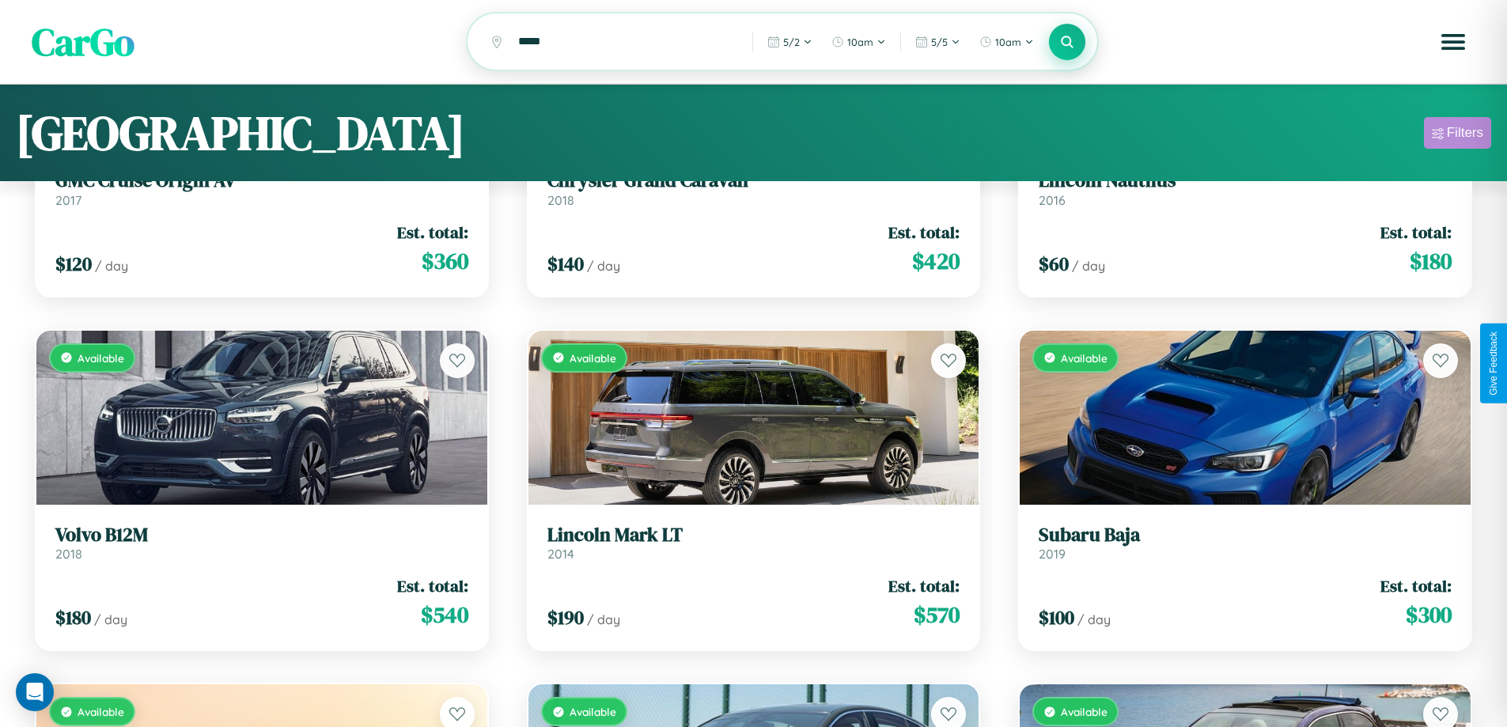
click at [1457, 135] on div "Filters" at bounding box center [1465, 133] width 36 height 16
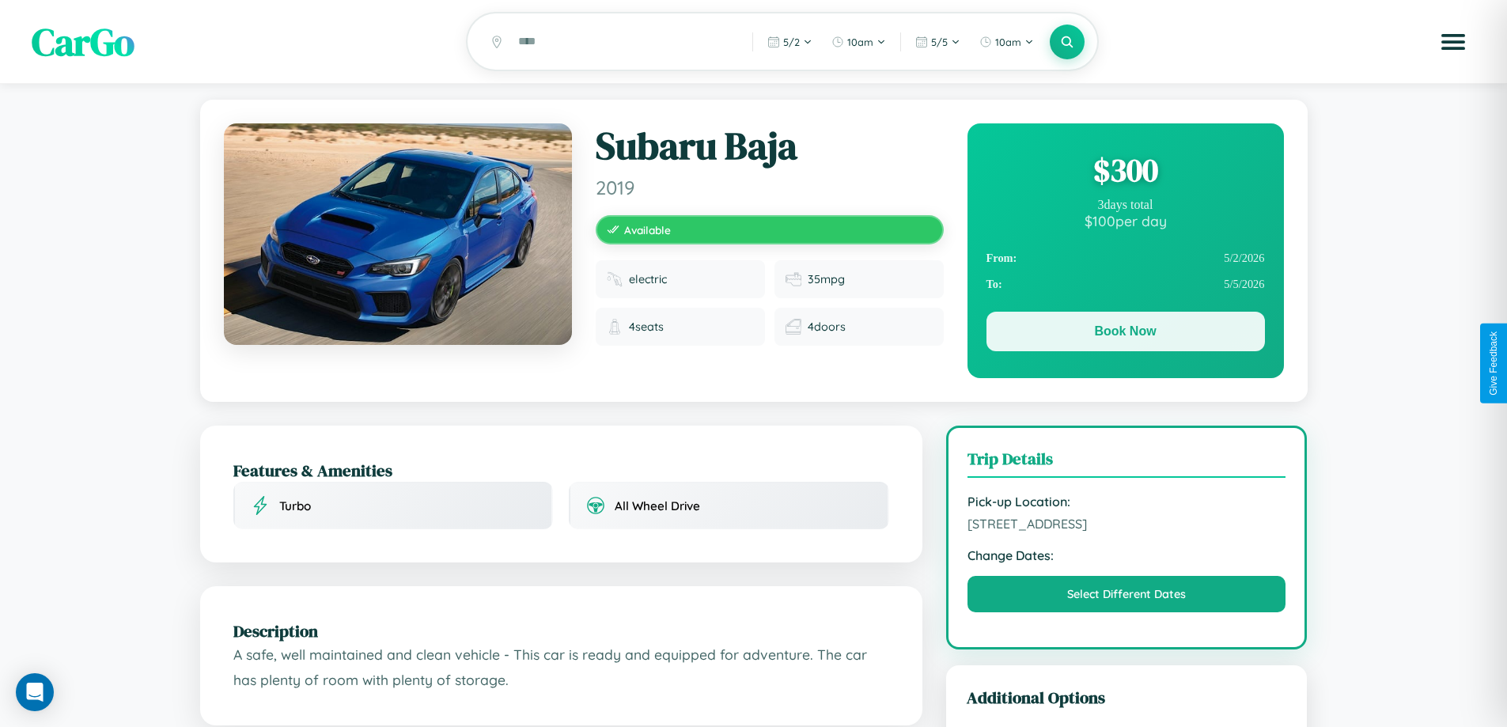
click at [1125, 334] on button "Book Now" at bounding box center [1125, 332] width 278 height 40
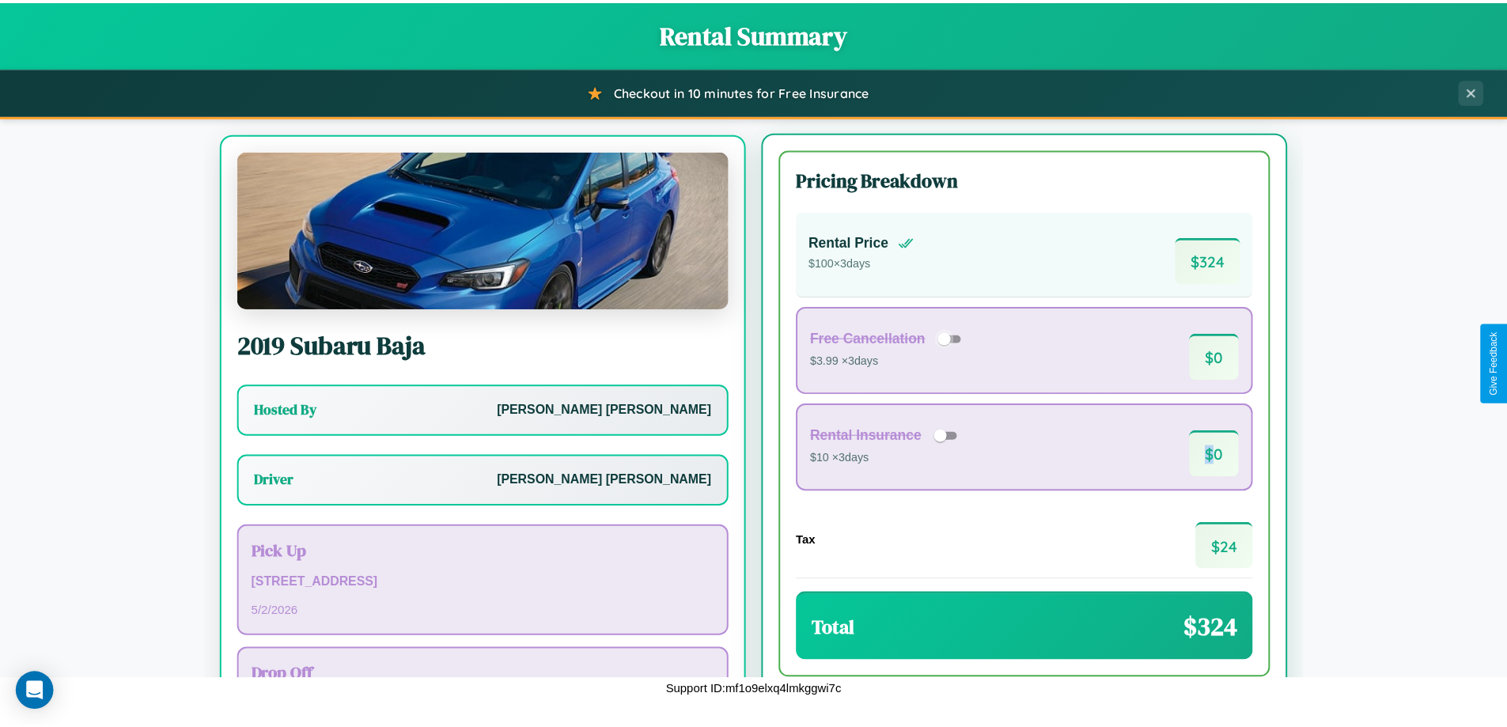
scroll to position [74, 0]
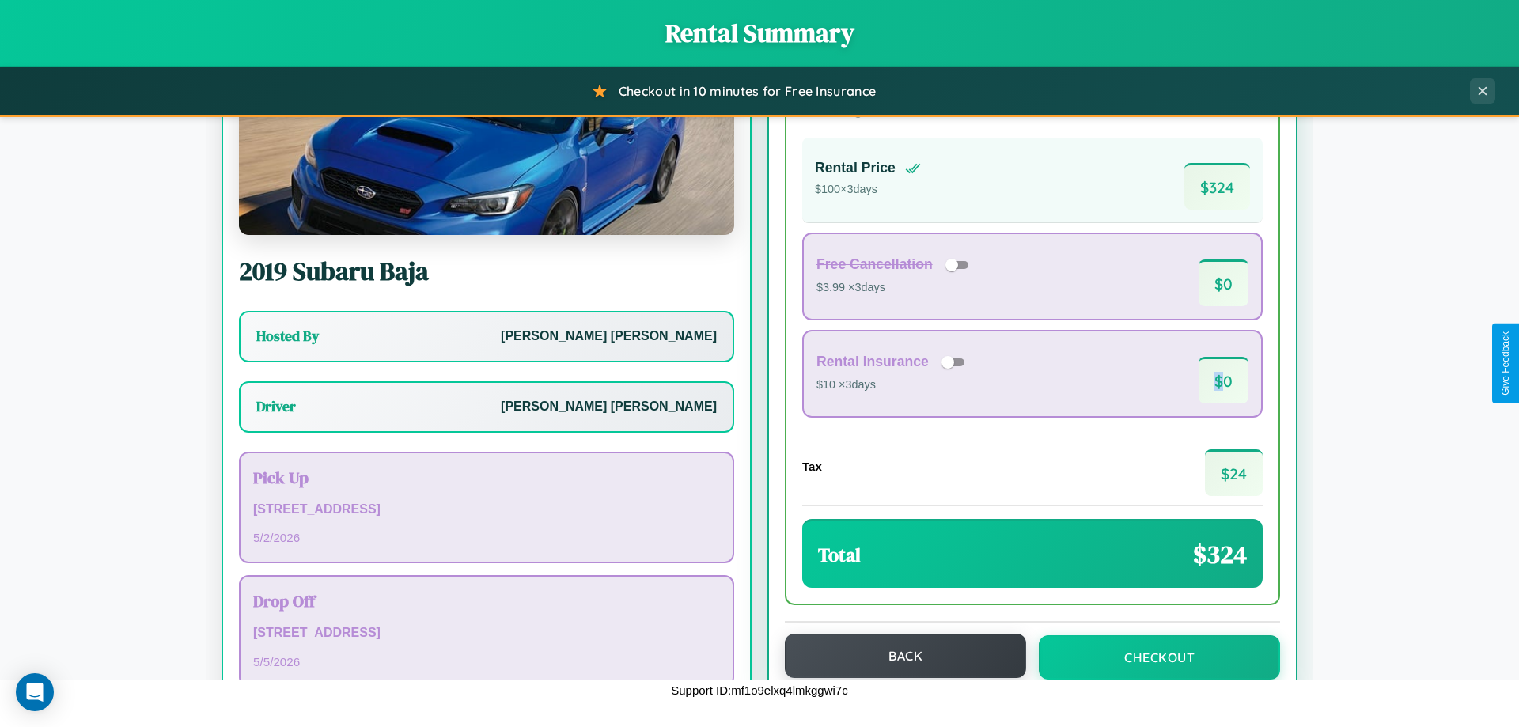
click at [898, 657] on button "Back" at bounding box center [905, 656] width 241 height 44
